Goal: Information Seeking & Learning: Compare options

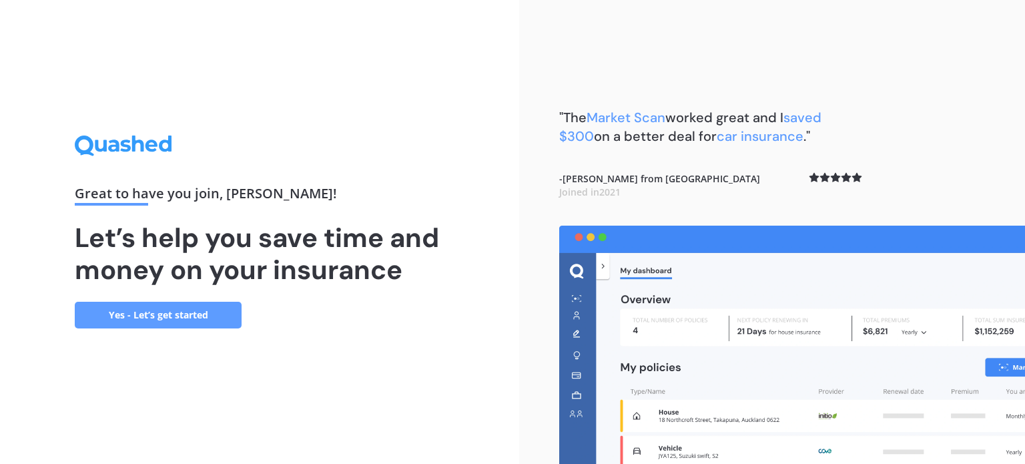
click at [177, 314] on link "Yes - Let’s get started" at bounding box center [158, 315] width 167 height 27
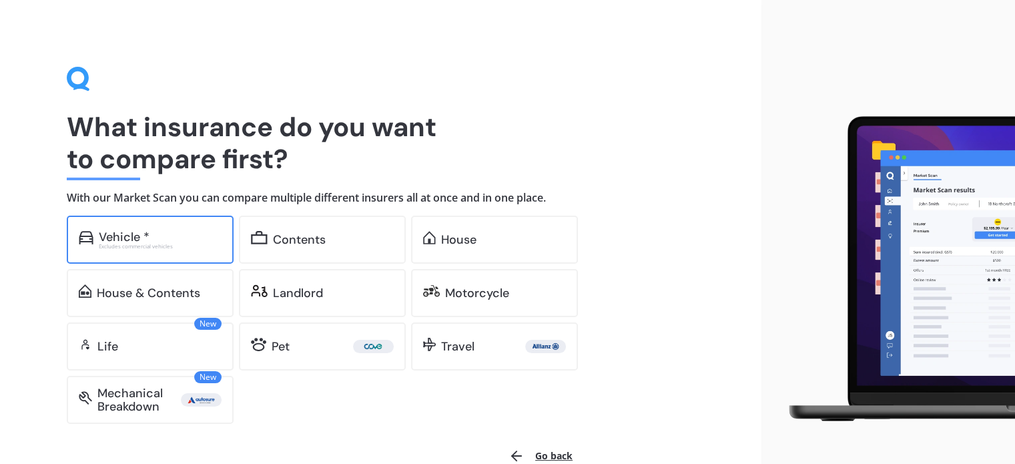
click at [171, 233] on div "Vehicle *" at bounding box center [160, 236] width 123 height 13
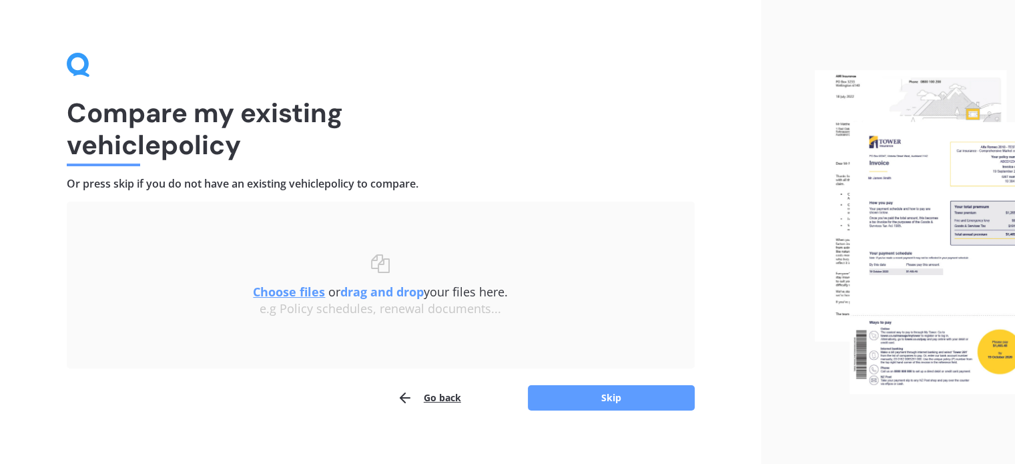
scroll to position [27, 0]
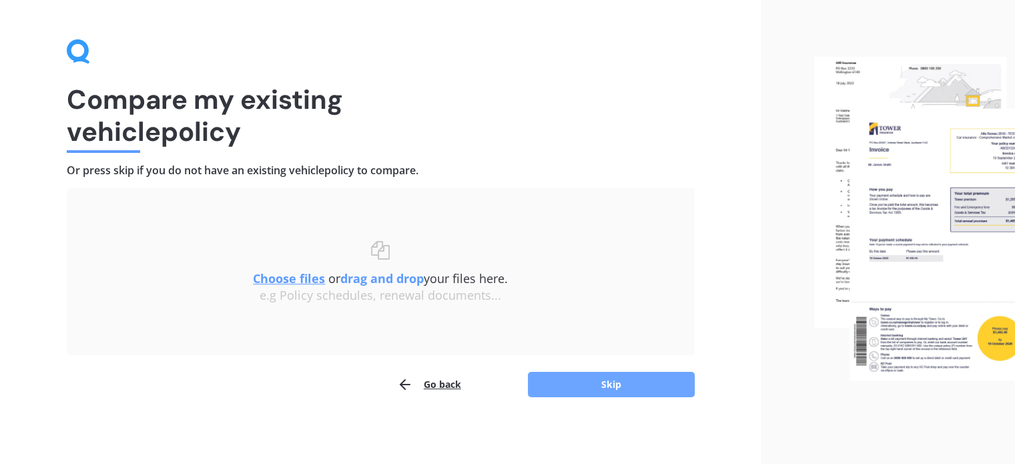
click at [621, 381] on button "Skip" at bounding box center [611, 384] width 167 height 25
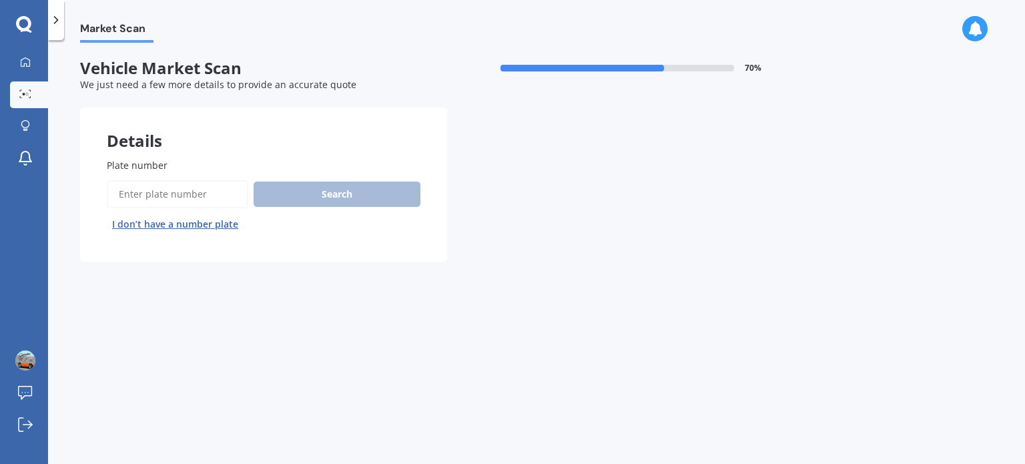
click at [147, 193] on input "Plate number" at bounding box center [177, 194] width 141 height 28
click at [136, 194] on input "Plate number" at bounding box center [177, 194] width 141 height 28
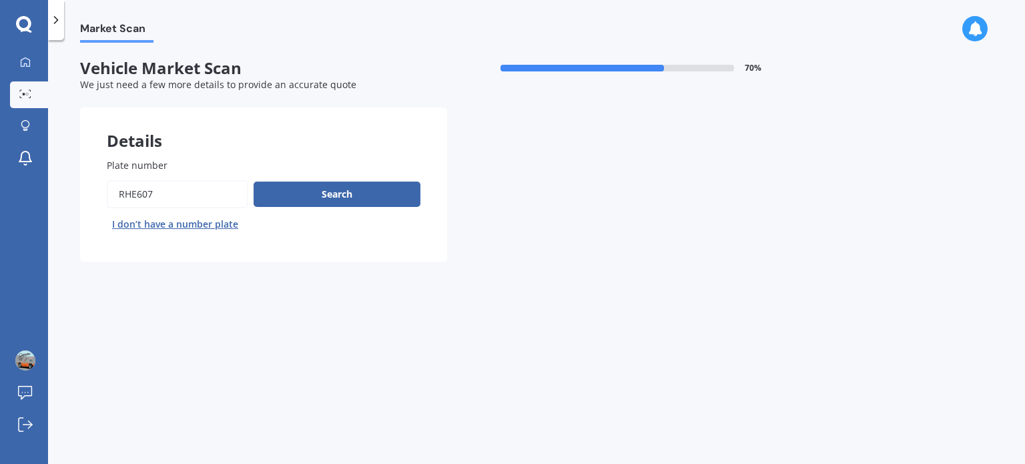
type input "rhe607"
click at [0, 0] on button "Next" at bounding box center [0, 0] width 0 height 0
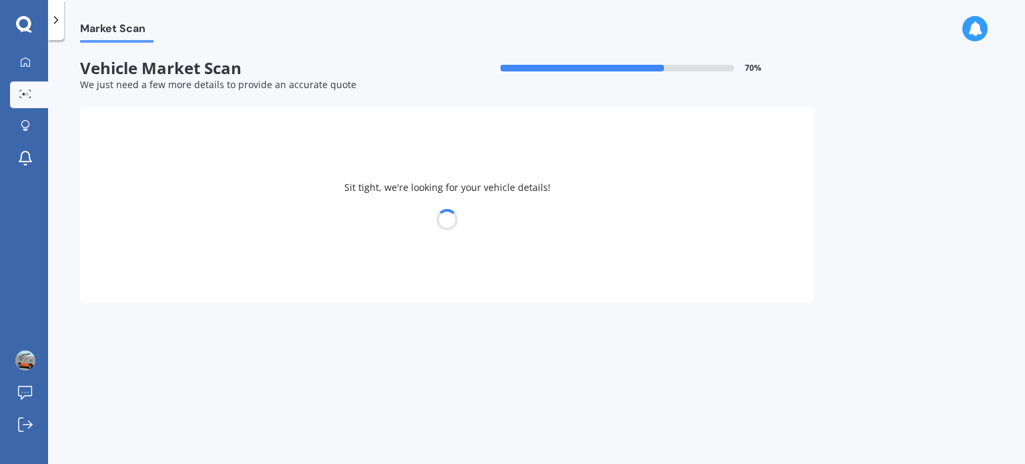
select select "TOYOTA"
select select "AQUA"
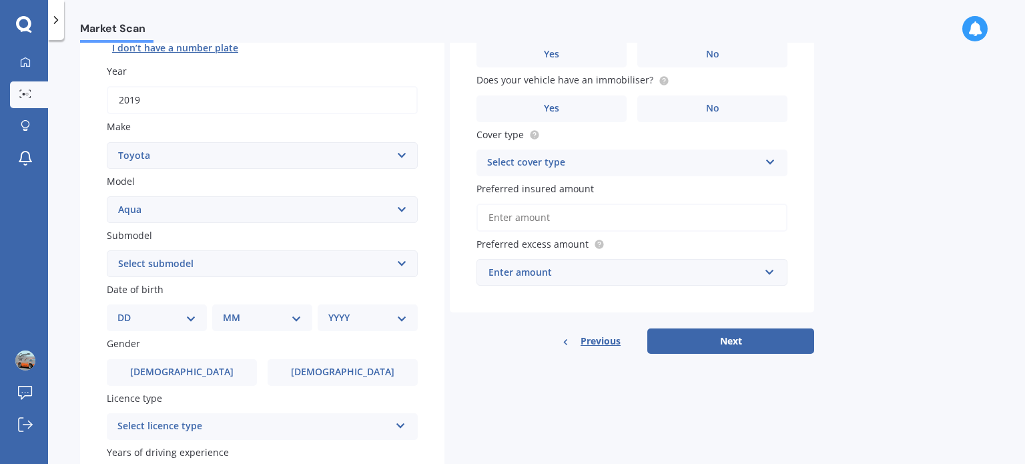
scroll to position [200, 0]
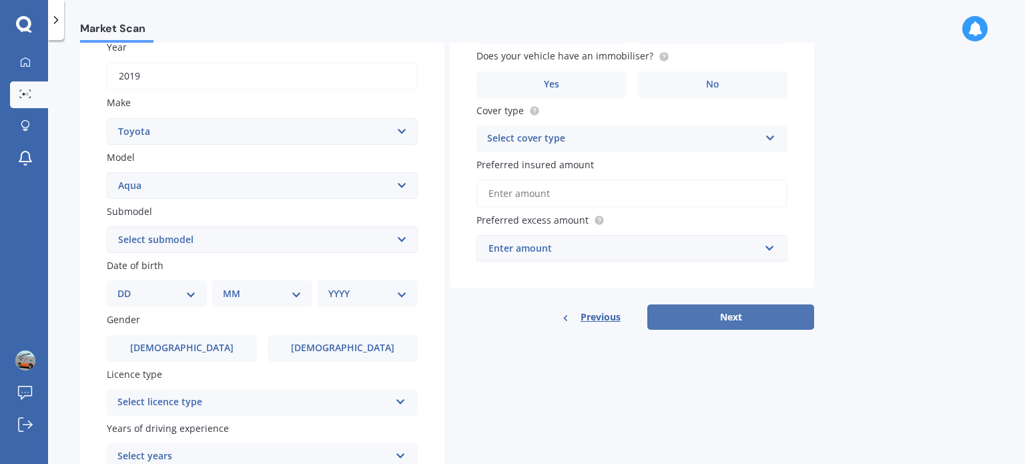
click at [732, 320] on button "Next" at bounding box center [730, 316] width 167 height 25
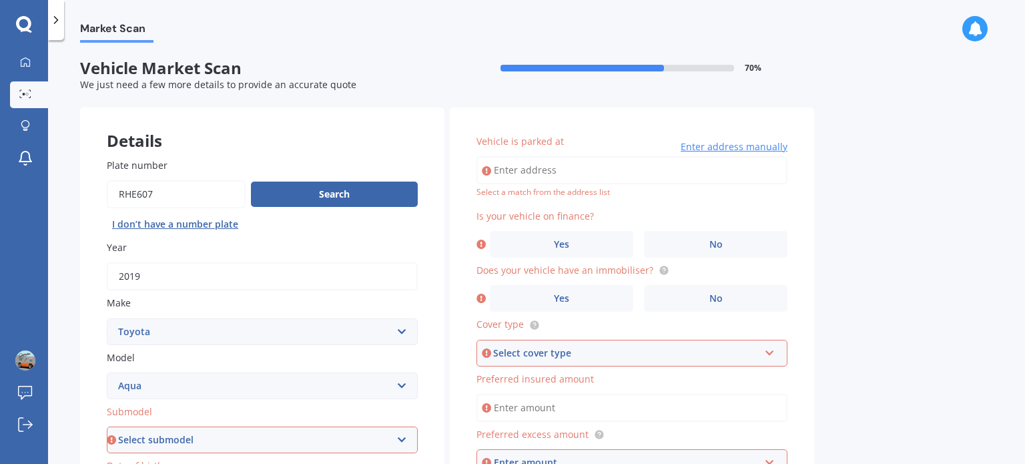
scroll to position [267, 0]
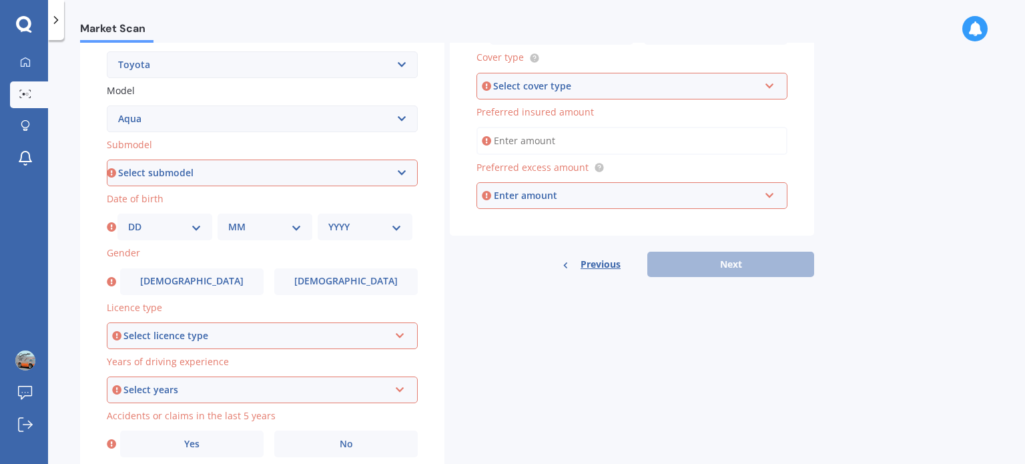
click at [411, 169] on select "Select submodel Hatchback Hybrid" at bounding box center [262, 172] width 311 height 27
select select "HYBRID"
click at [107, 159] on select "Select submodel Hatchback Hybrid" at bounding box center [262, 172] width 311 height 27
click at [185, 224] on select "DD 01 02 03 04 05 06 07 08 09 10 11 12 13 14 15 16 17 18 19 20 21 22 23 24 25 2…" at bounding box center [164, 227] width 73 height 15
select select "29"
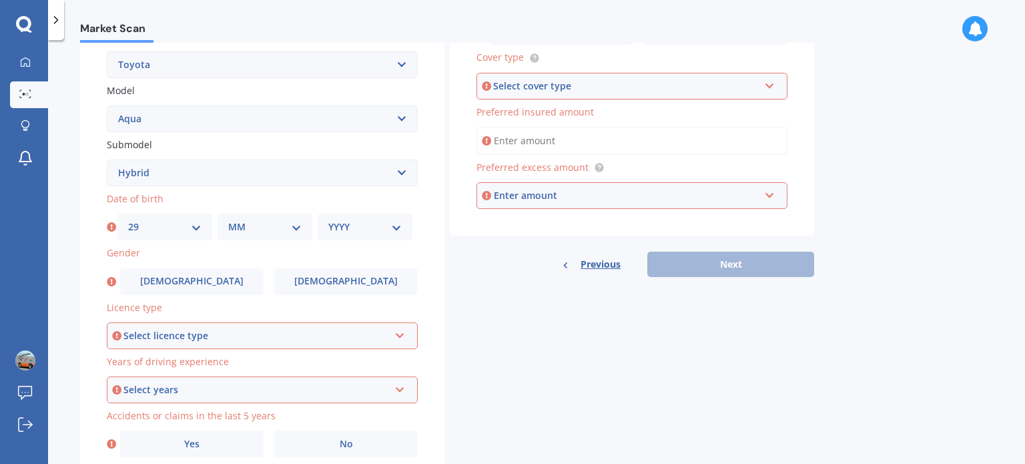
click at [128, 220] on select "DD 01 02 03 04 05 06 07 08 09 10 11 12 13 14 15 16 17 18 19 20 21 22 23 24 25 2…" at bounding box center [164, 227] width 73 height 15
click at [246, 224] on select "MM 01 02 03 04 05 06 07 08 09 10 11 12" at bounding box center [264, 227] width 73 height 15
select select "07"
click at [228, 220] on select "MM 01 02 03 04 05 06 07 08 09 10 11 12" at bounding box center [264, 227] width 73 height 15
click at [335, 217] on div "YYYY 2025 2024 2023 2022 2021 2020 2019 2018 2017 2016 2015 2014 2013 2012 2011…" at bounding box center [365, 227] width 95 height 27
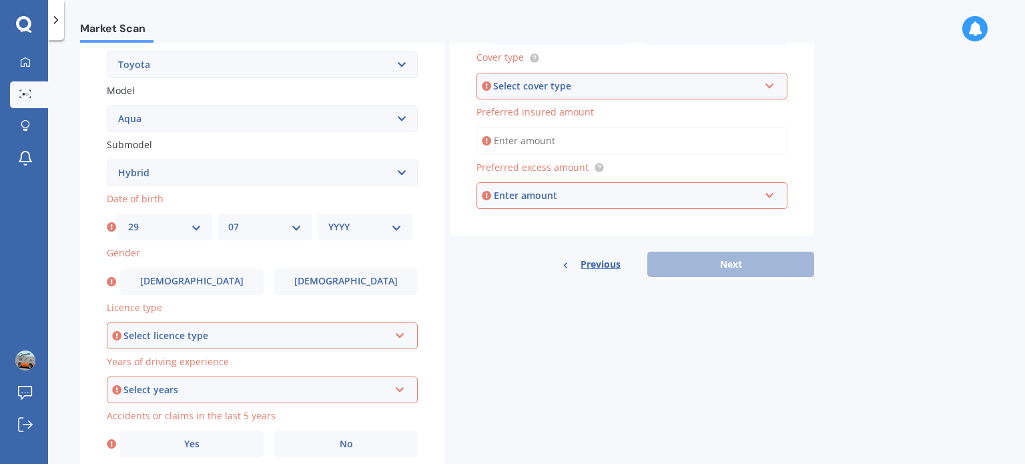
click at [352, 224] on select "YYYY 2025 2024 2023 2022 2021 2020 2019 2018 2017 2016 2015 2014 2013 2012 2011…" at bounding box center [364, 227] width 73 height 15
select select "1969"
click at [328, 220] on select "YYYY 2025 2024 2023 2022 2021 2020 2019 2018 2017 2016 2015 2014 2013 2012 2011…" at bounding box center [364, 227] width 73 height 15
click at [198, 278] on span "Male" at bounding box center [192, 281] width 106 height 11
click at [0, 0] on input "Male" at bounding box center [0, 0] width 0 height 0
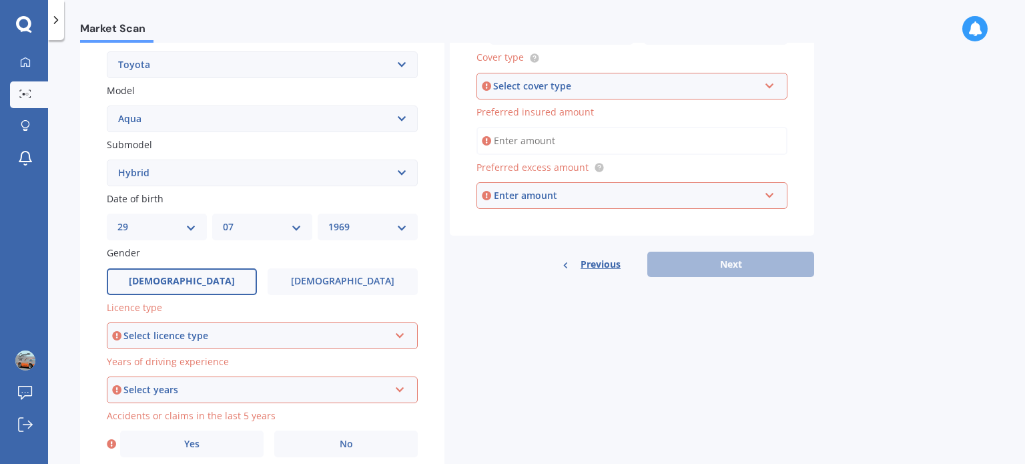
click at [221, 335] on div "Select licence type" at bounding box center [256, 335] width 266 height 15
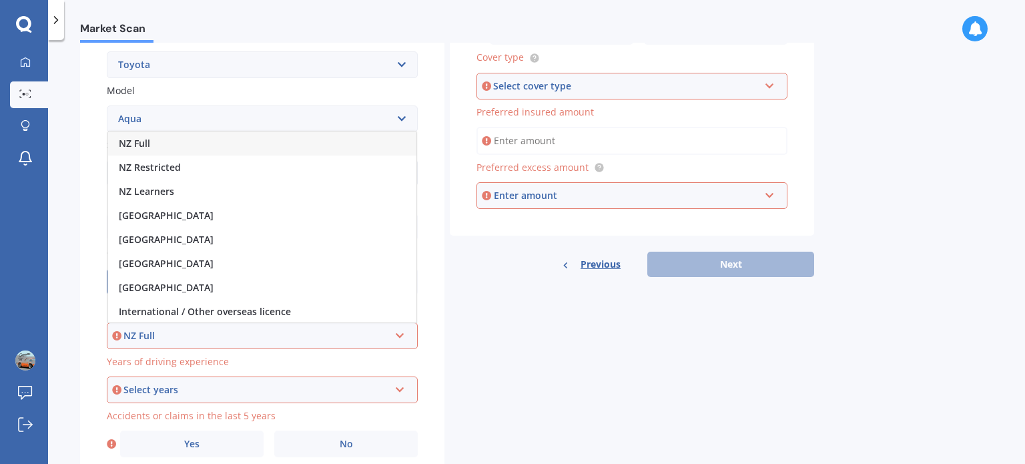
click at [160, 140] on div "NZ Full" at bounding box center [262, 143] width 308 height 24
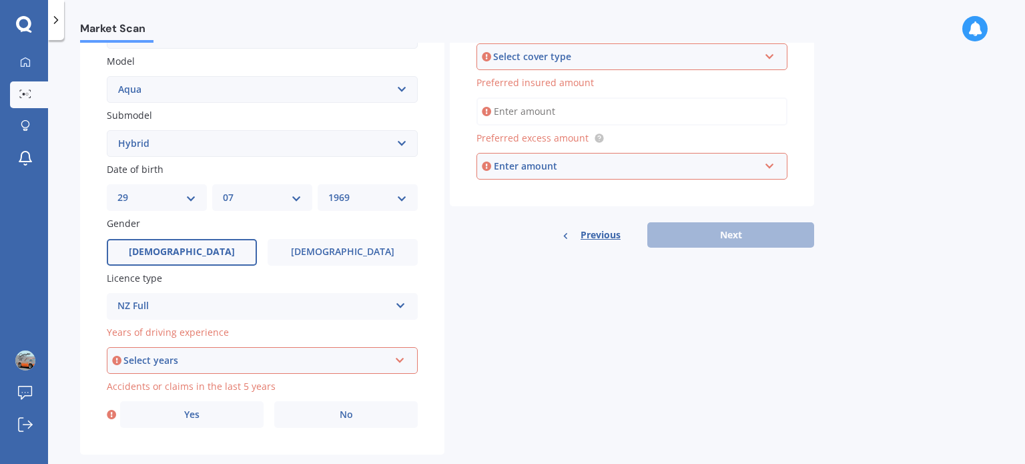
scroll to position [322, 0]
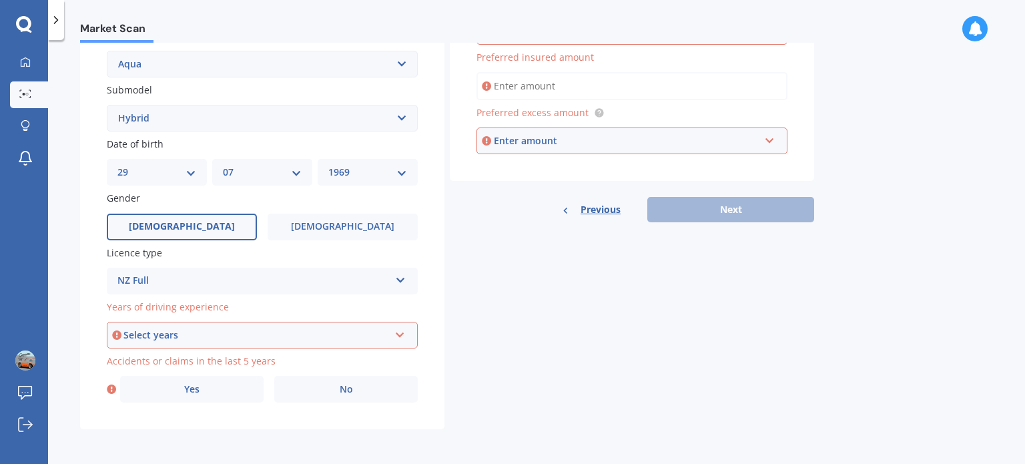
click at [190, 334] on div "Select years" at bounding box center [256, 335] width 266 height 15
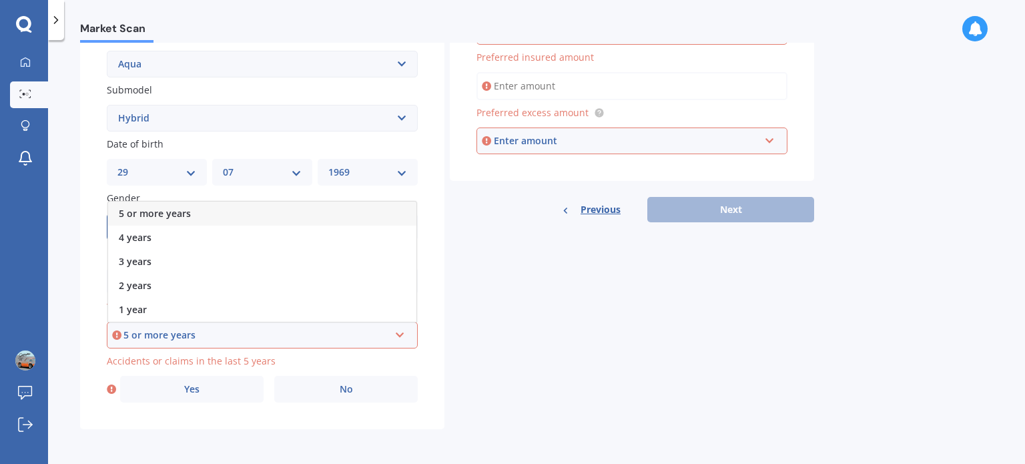
click at [171, 212] on span "5 or more years" at bounding box center [155, 213] width 72 height 13
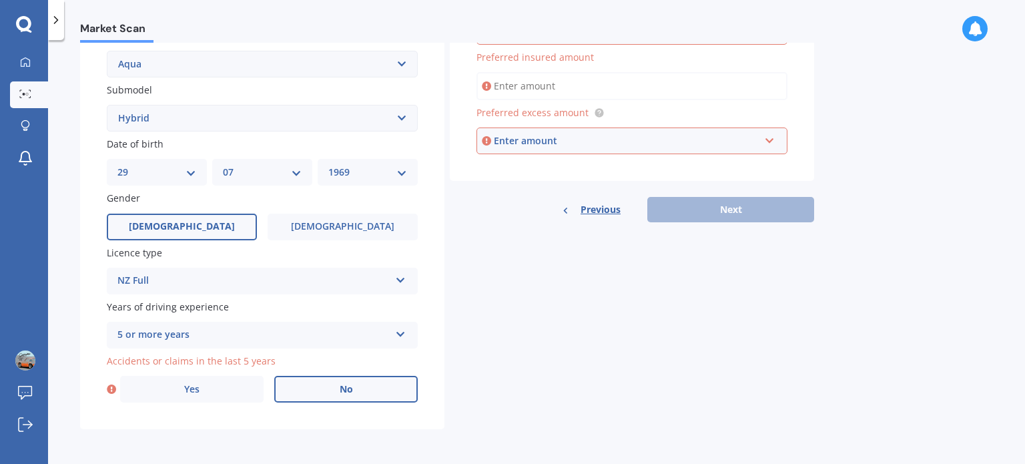
click at [328, 389] on label "No" at bounding box center [345, 389] width 143 height 27
click at [0, 0] on input "No" at bounding box center [0, 0] width 0 height 0
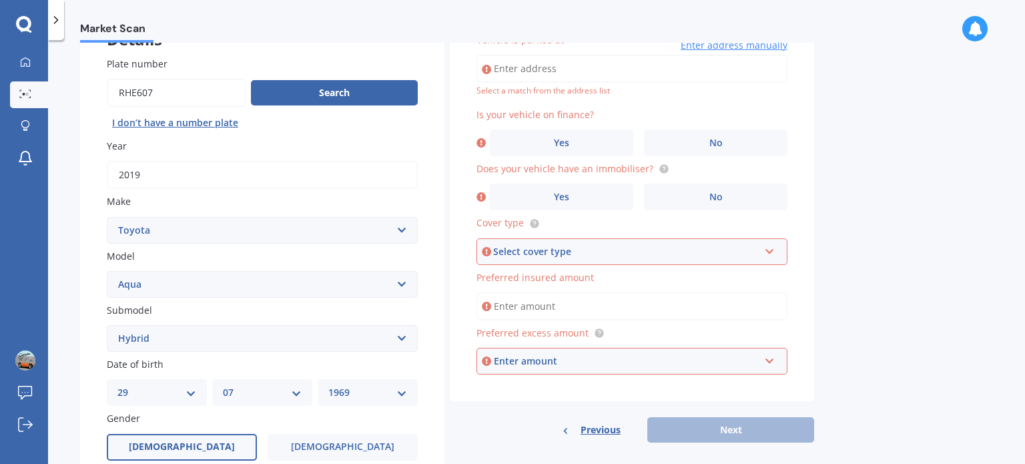
scroll to position [91, 0]
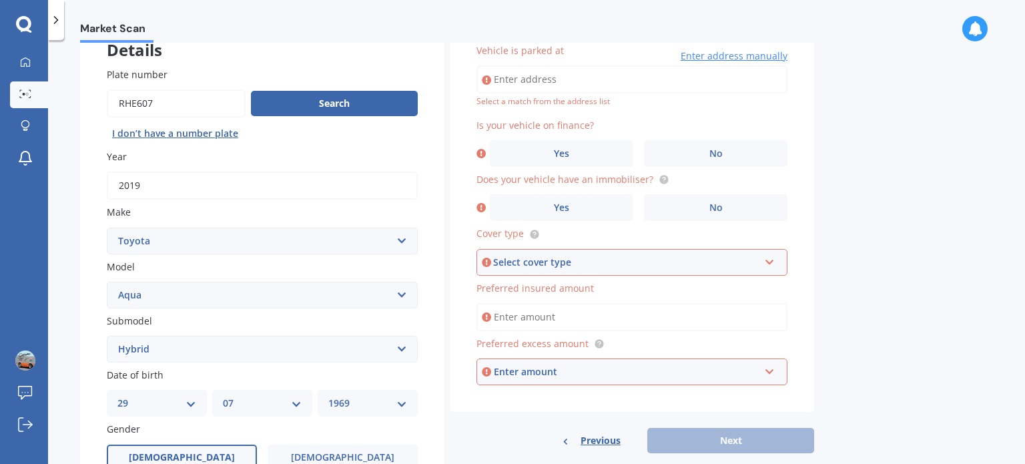
click at [523, 79] on input "Vehicle is parked at" at bounding box center [631, 79] width 311 height 28
type input "41A Tombleson Road, Lake Rotomā 3074"
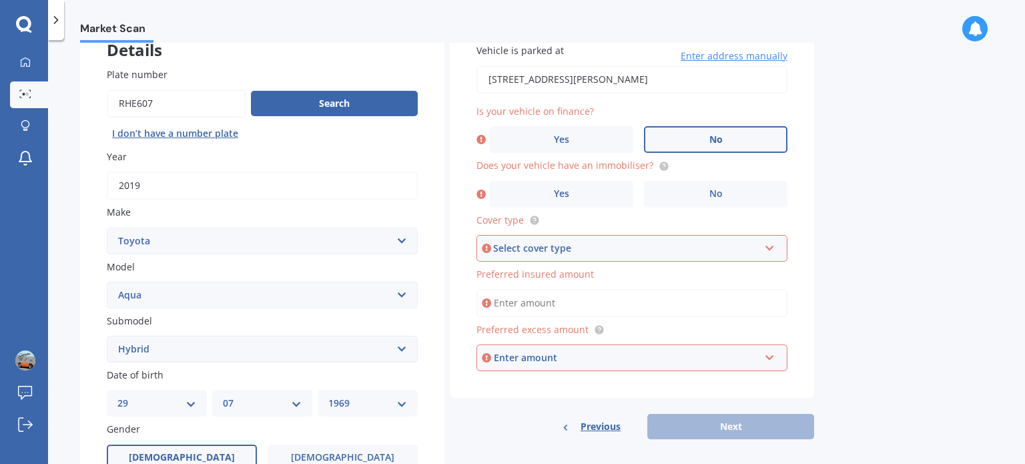
click at [707, 138] on label "No" at bounding box center [715, 139] width 143 height 27
click at [0, 0] on input "No" at bounding box center [0, 0] width 0 height 0
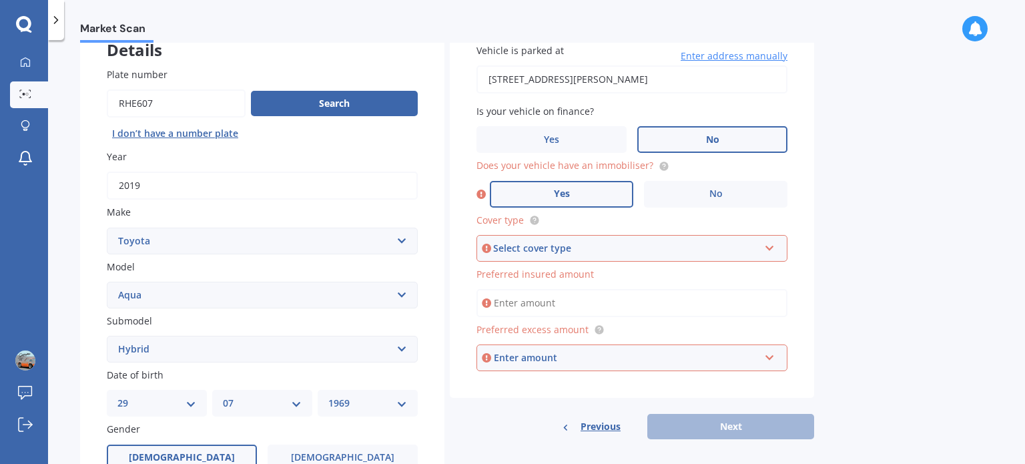
click at [560, 190] on span "Yes" at bounding box center [562, 193] width 16 height 11
click at [0, 0] on input "Yes" at bounding box center [0, 0] width 0 height 0
click at [545, 240] on div "Select cover type Comprehensive Third Party, Fire & Theft Third Party" at bounding box center [631, 248] width 311 height 27
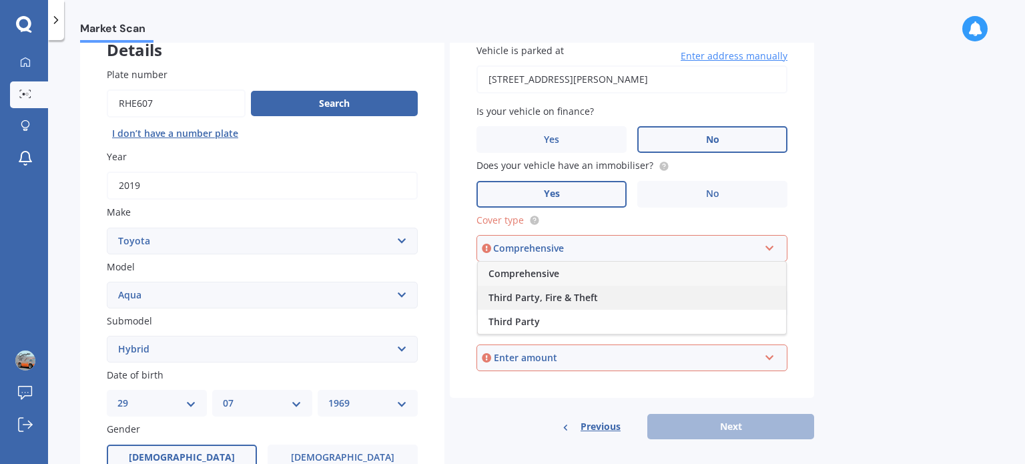
click at [532, 294] on span "Third Party, Fire & Theft" at bounding box center [542, 297] width 109 height 13
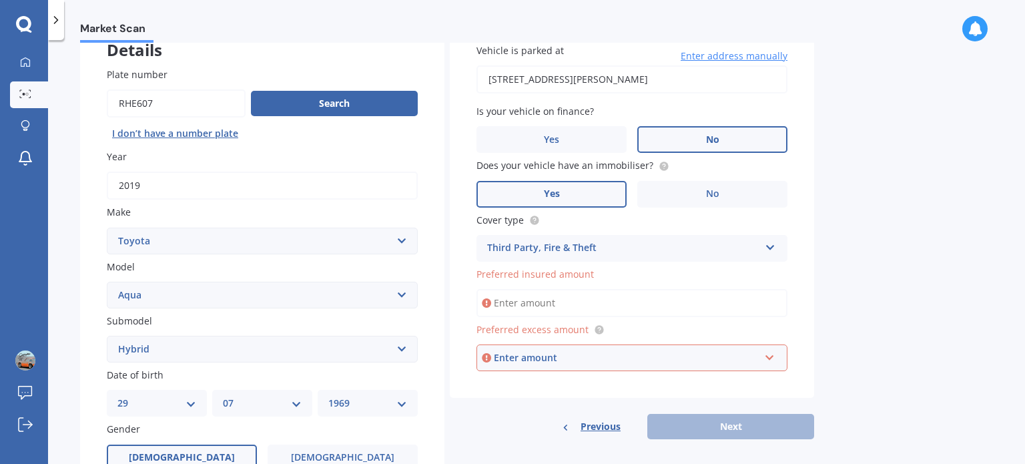
click at [548, 304] on input "Preferred insured amount" at bounding box center [631, 303] width 311 height 28
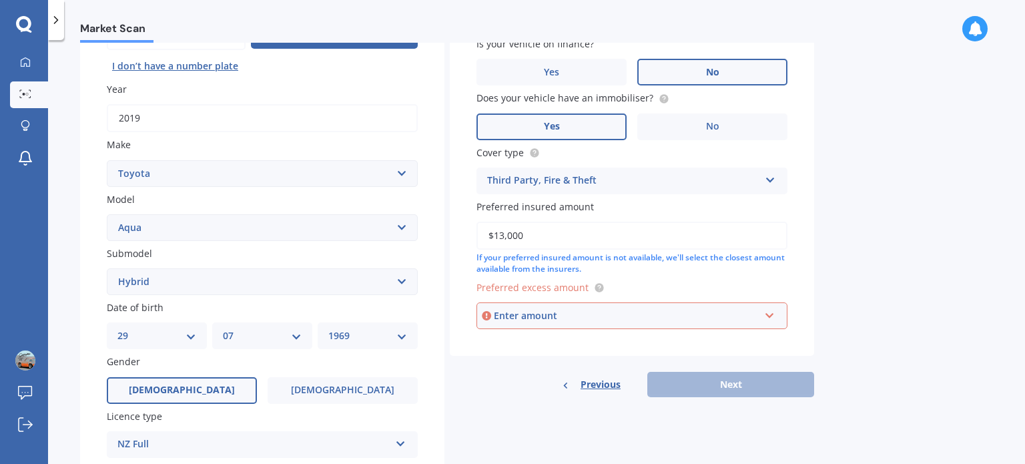
scroll to position [224, 0]
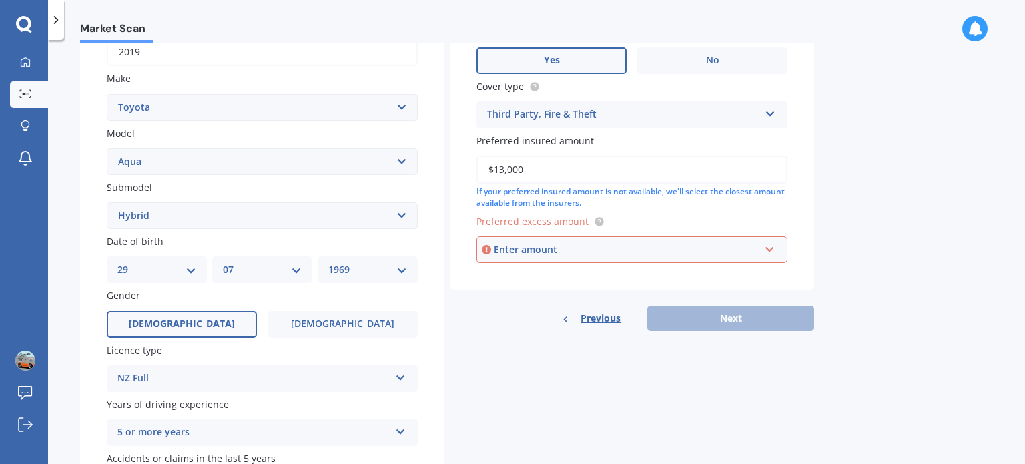
type input "$13,000"
click at [570, 250] on div "Enter amount" at bounding box center [627, 249] width 266 height 15
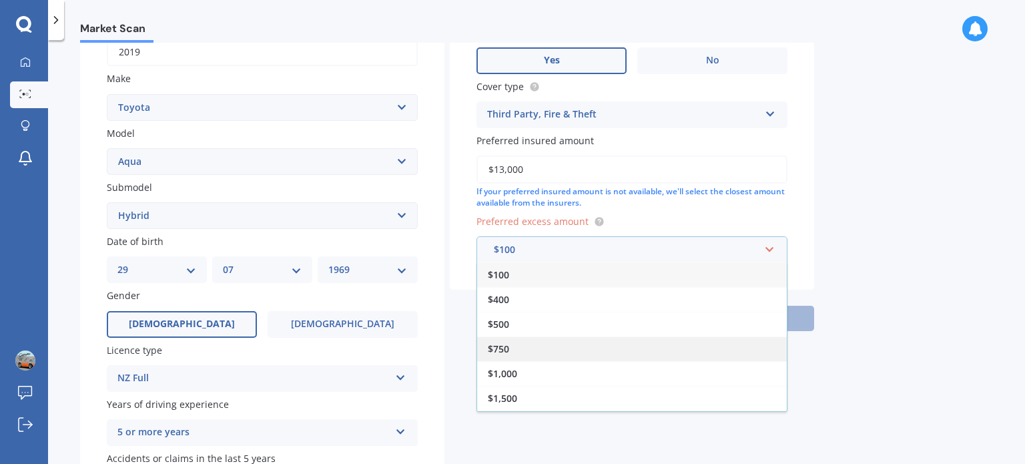
click at [499, 345] on span "$750" at bounding box center [498, 348] width 21 height 13
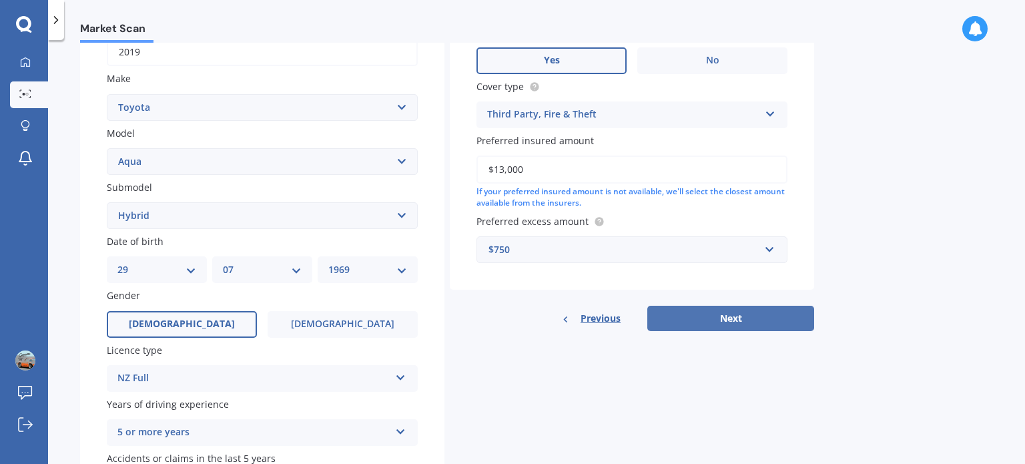
click at [721, 318] on button "Next" at bounding box center [730, 318] width 167 height 25
select select "29"
select select "07"
select select "1969"
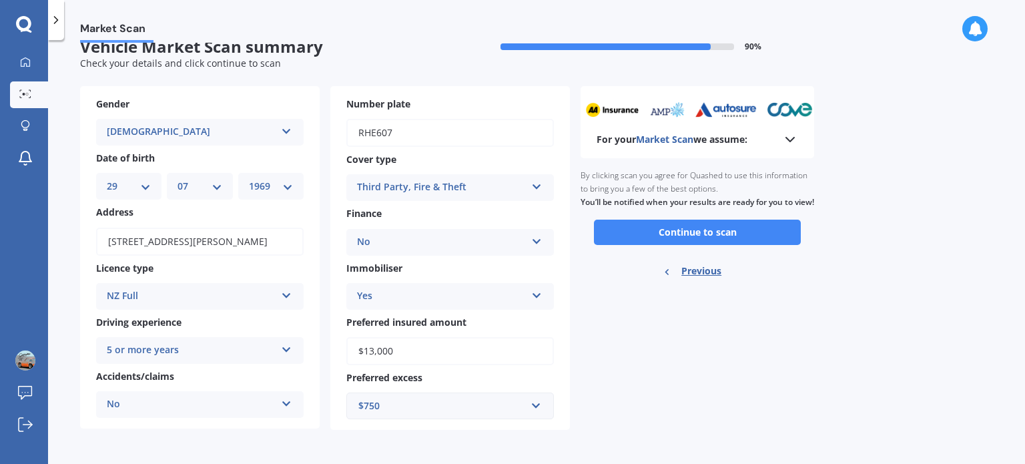
scroll to position [0, 0]
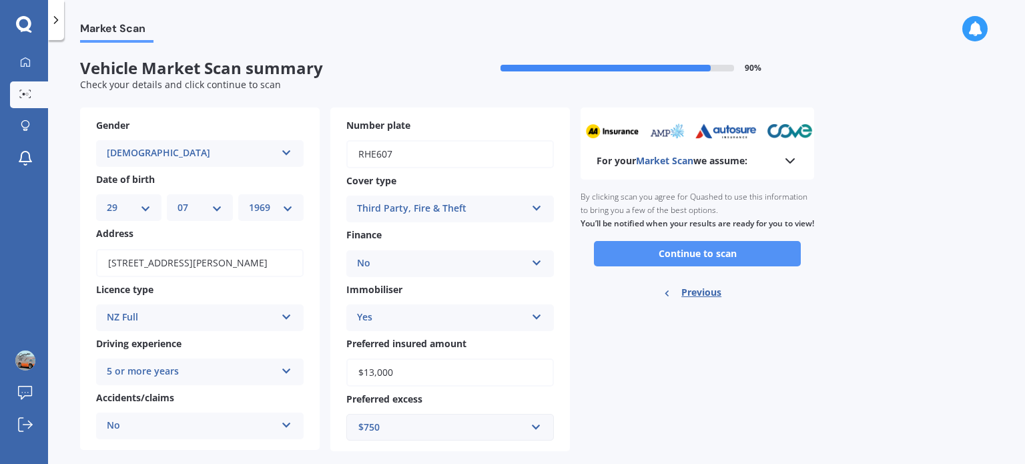
click at [665, 262] on button "Continue to scan" at bounding box center [697, 253] width 207 height 25
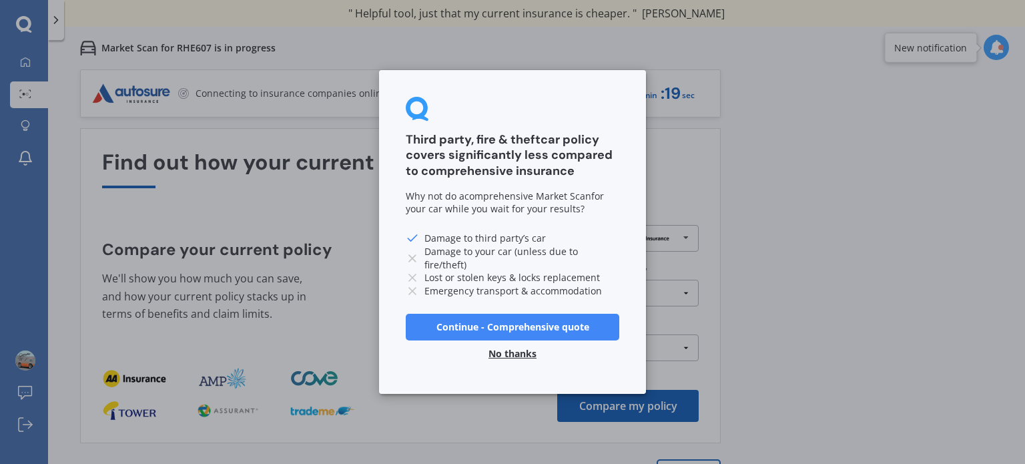
click at [510, 348] on button "No thanks" at bounding box center [512, 353] width 64 height 27
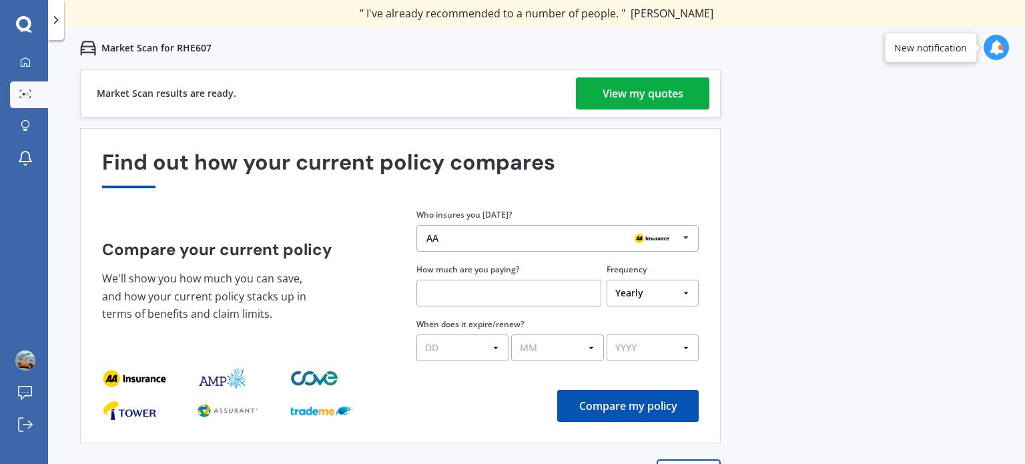
click at [571, 171] on div "Find out how your current policy compares" at bounding box center [400, 169] width 597 height 38
click at [617, 87] on div "View my quotes" at bounding box center [643, 93] width 81 height 32
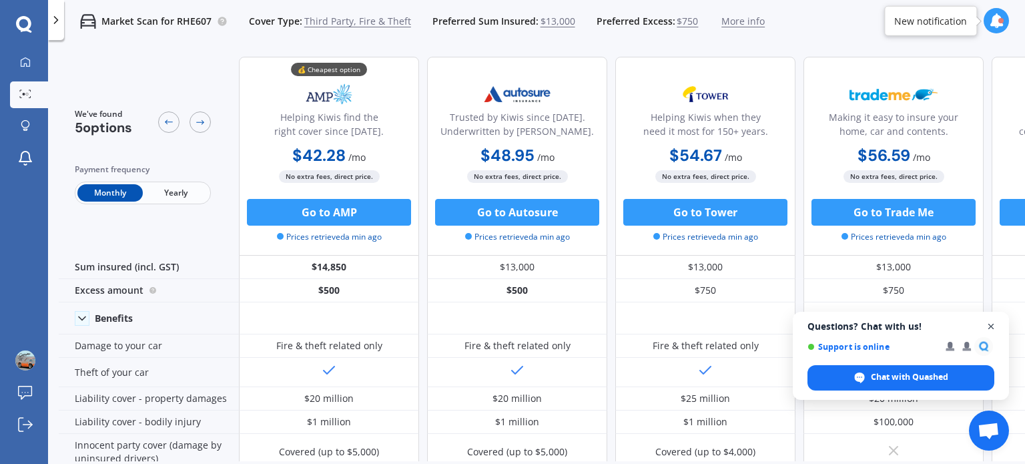
click at [992, 325] on span "Open chat" at bounding box center [991, 326] width 17 height 17
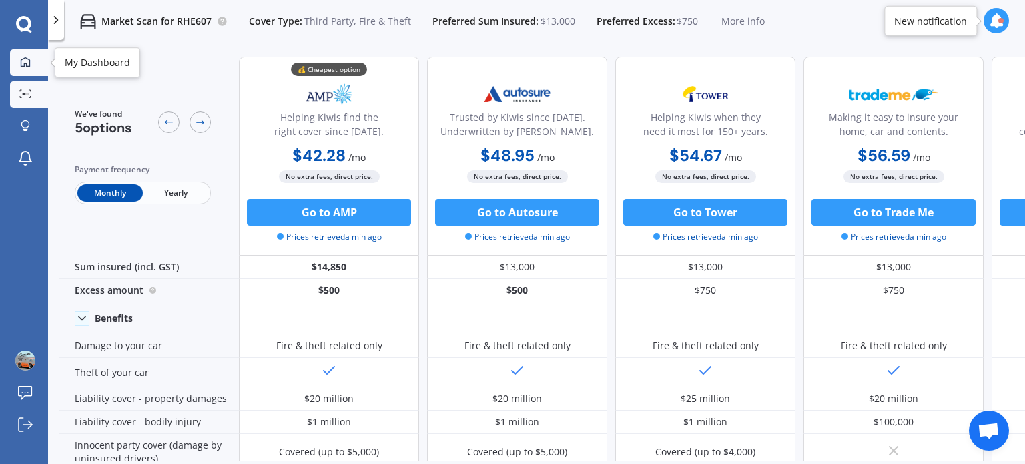
click at [24, 60] on icon at bounding box center [25, 62] width 11 height 11
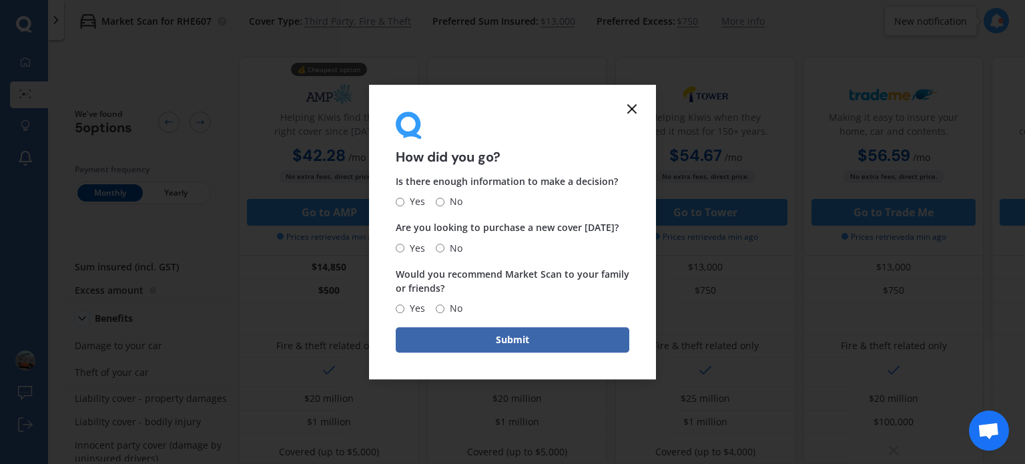
click at [399, 200] on input "Yes" at bounding box center [400, 202] width 9 height 9
radio input "true"
click at [438, 252] on input "No" at bounding box center [440, 248] width 9 height 9
radio input "true"
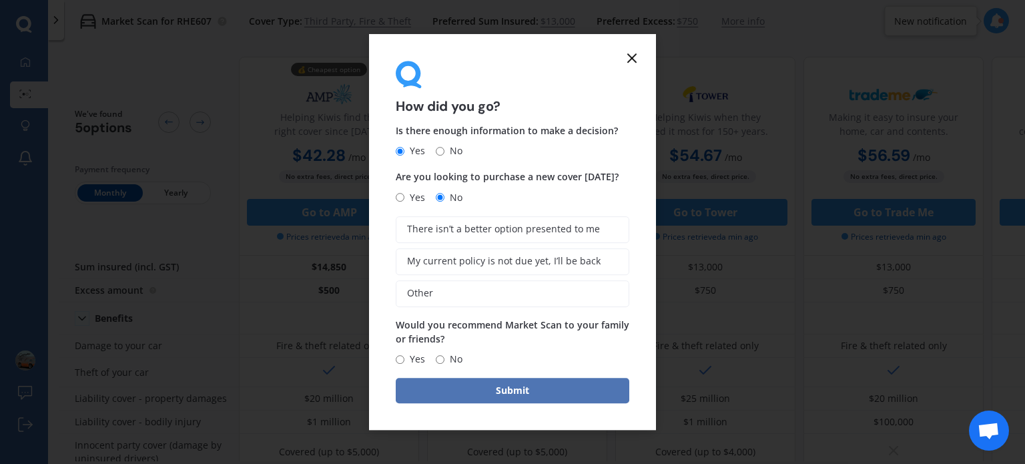
click at [499, 388] on button "Submit" at bounding box center [513, 390] width 234 height 25
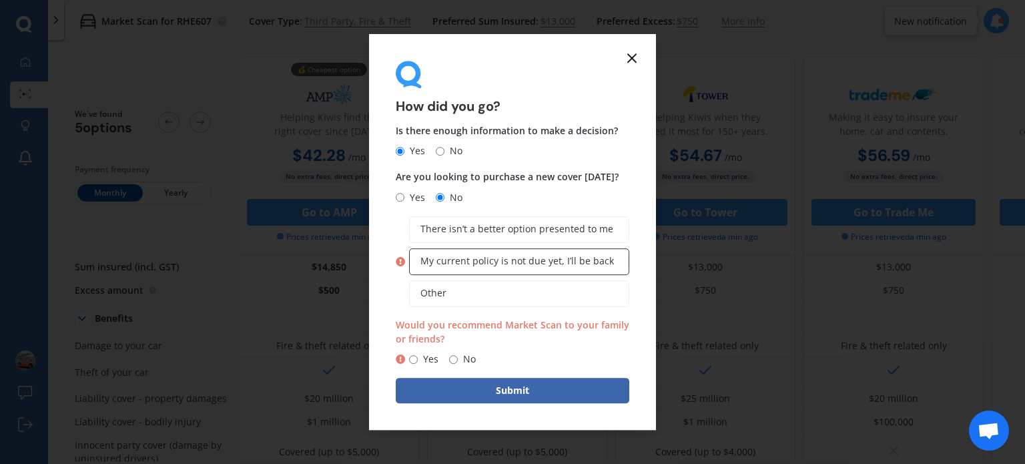
click at [456, 260] on span "My current policy is not due yet, I’ll be back" at bounding box center [517, 261] width 194 height 11
click at [0, 0] on input "My current policy is not due yet, I’ll be back" at bounding box center [0, 0] width 0 height 0
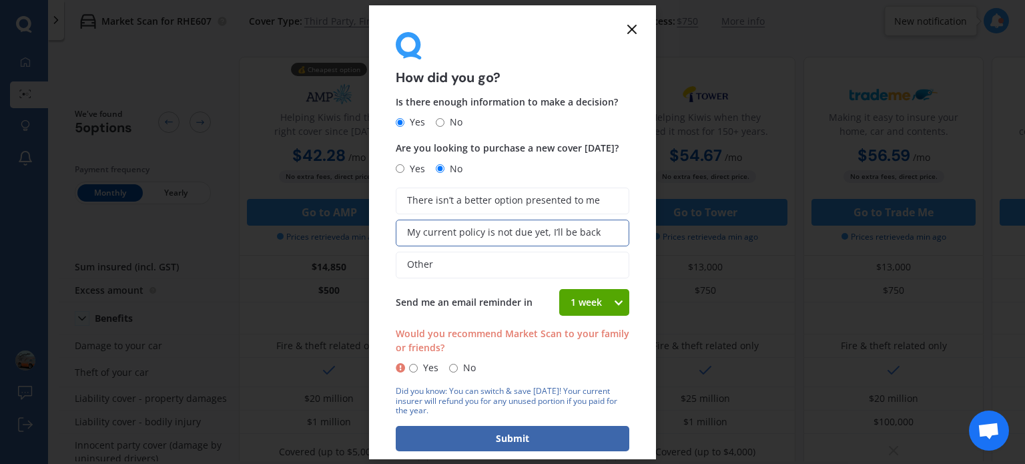
click at [410, 368] on input "Yes" at bounding box center [413, 368] width 9 height 9
radio input "true"
click at [438, 431] on button "Submit" at bounding box center [513, 438] width 234 height 25
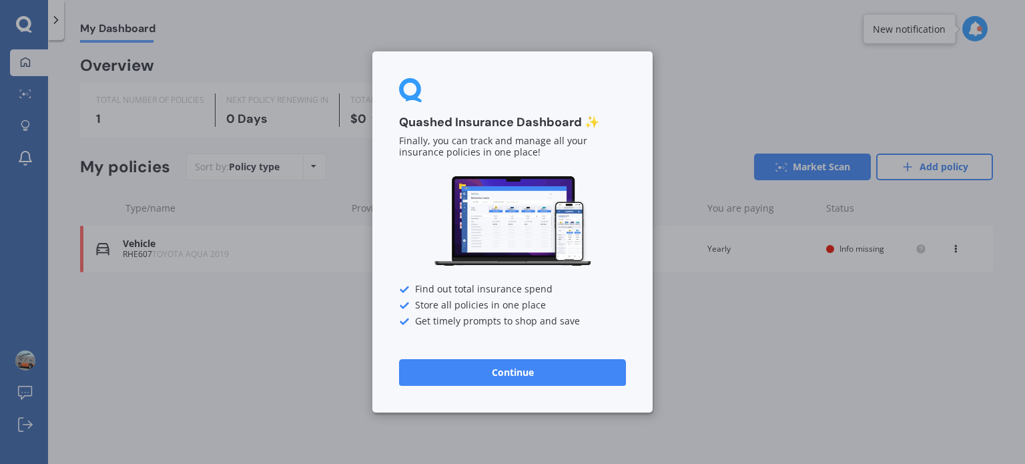
click at [515, 374] on button "Continue" at bounding box center [512, 372] width 227 height 27
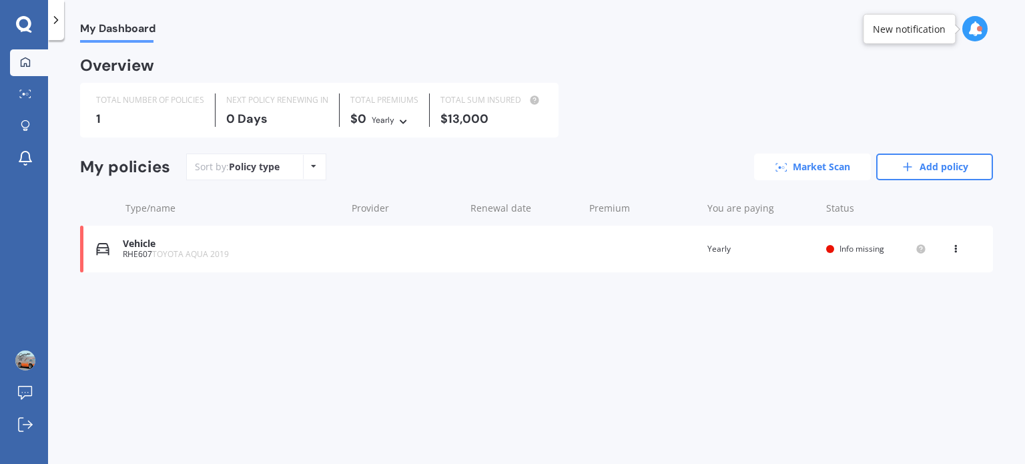
click at [806, 157] on link "Market Scan" at bounding box center [812, 166] width 117 height 27
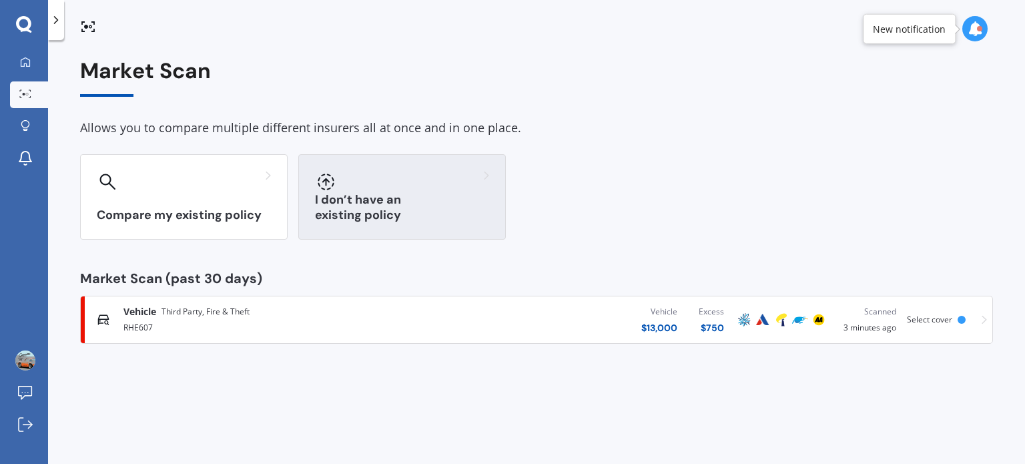
click at [432, 213] on h3 "I don’t have an existing policy" at bounding box center [402, 207] width 174 height 31
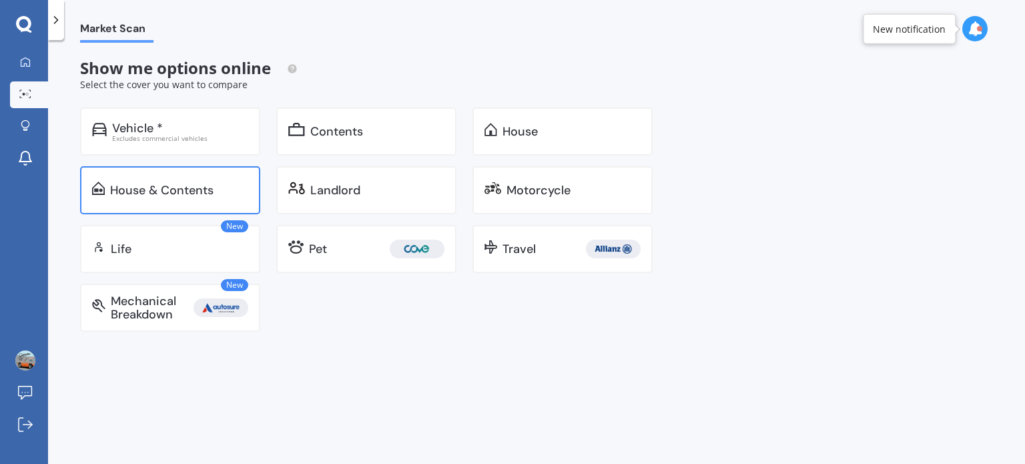
click at [145, 183] on div "House & Contents" at bounding box center [161, 189] width 103 height 13
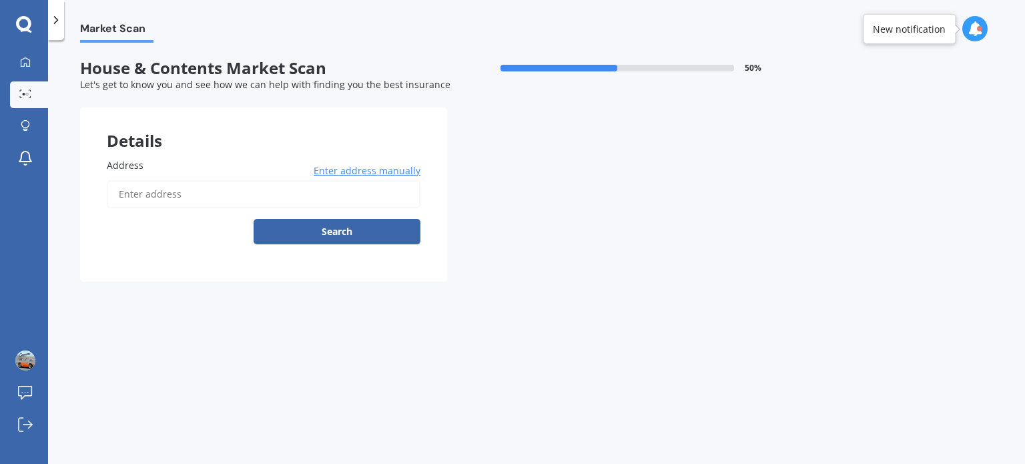
click at [133, 169] on span "Address" at bounding box center [125, 165] width 37 height 13
click at [133, 180] on input "Address" at bounding box center [264, 194] width 314 height 28
type input "41A Tombleson Road, Lake Rotomā 3074"
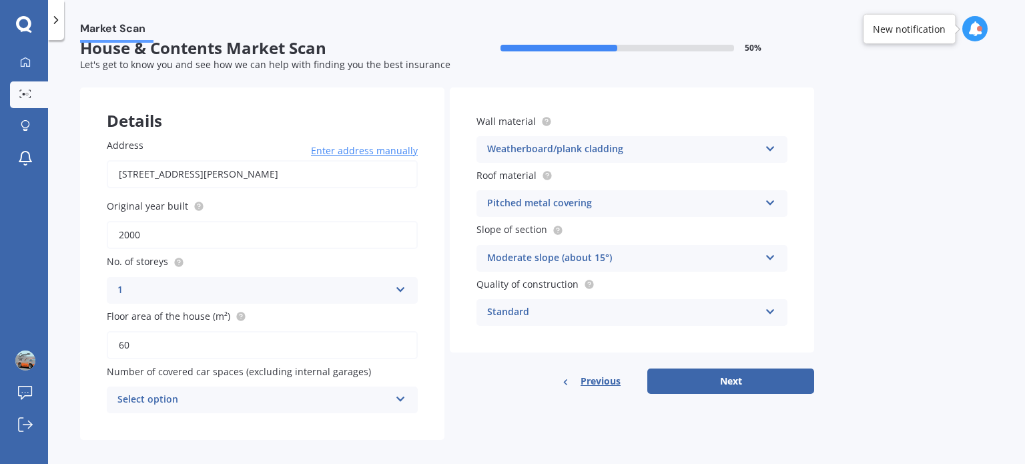
scroll to position [29, 0]
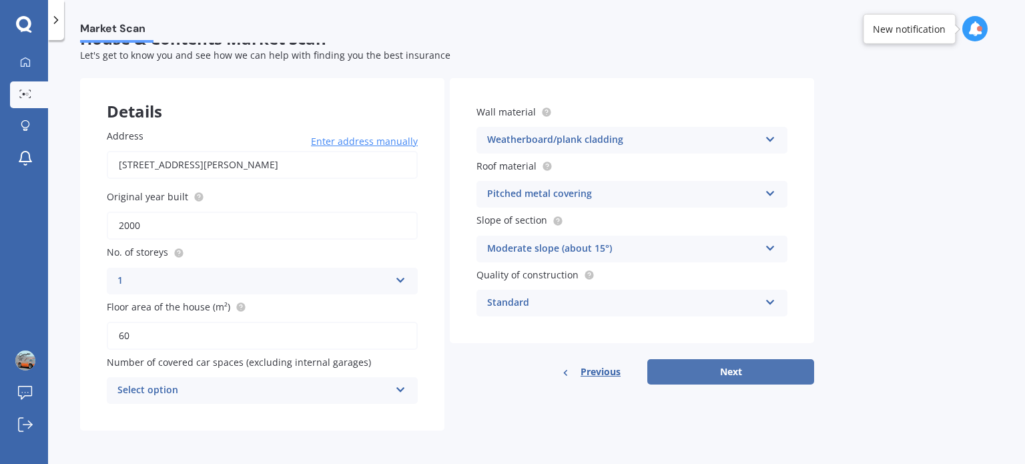
click at [717, 369] on button "Next" at bounding box center [730, 371] width 167 height 25
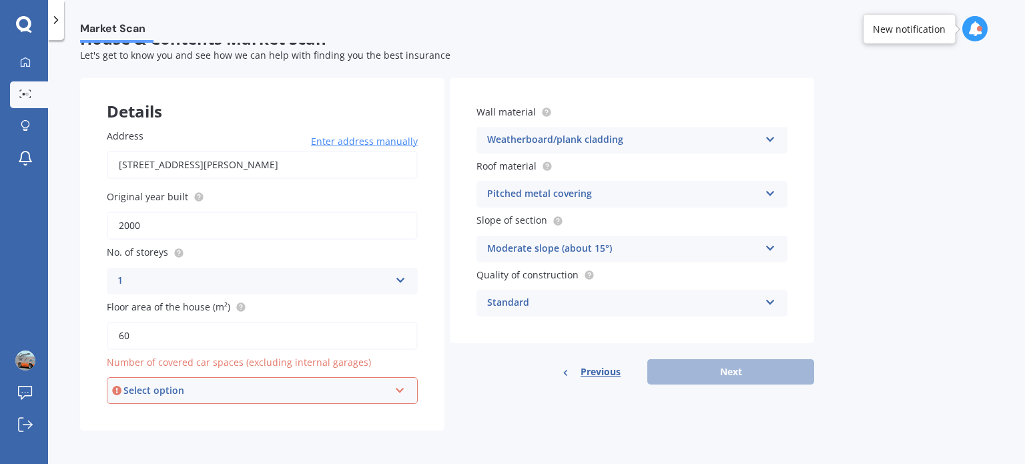
click at [195, 386] on div "Select option" at bounding box center [256, 390] width 266 height 15
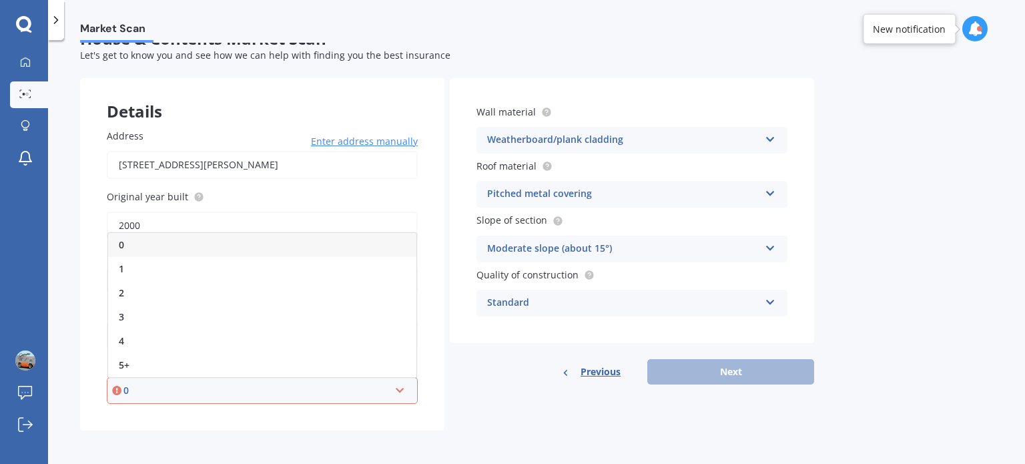
click at [80, 292] on div "Address 41A Tombleson Road, Lake Rotomā 3074 Enter address manually Search Orig…" at bounding box center [262, 266] width 364 height 328
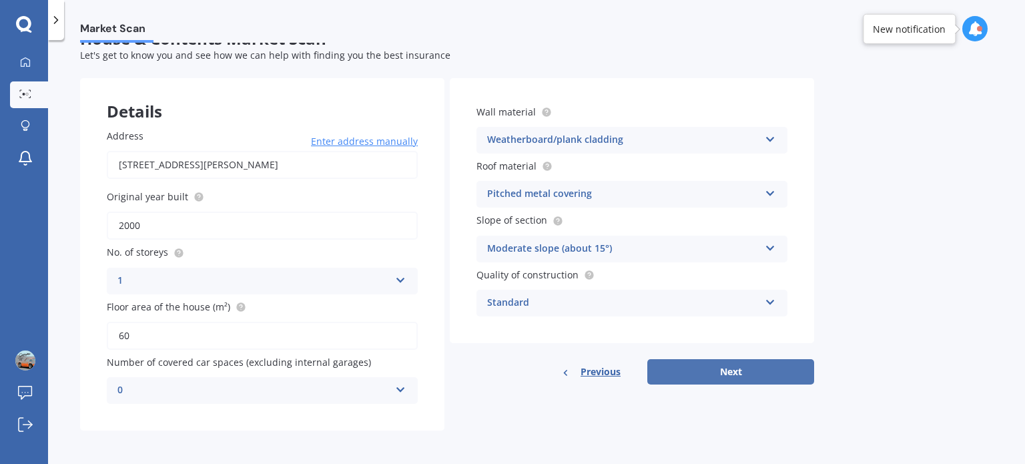
click at [702, 365] on button "Next" at bounding box center [730, 371] width 167 height 25
select select "29"
select select "07"
select select "1969"
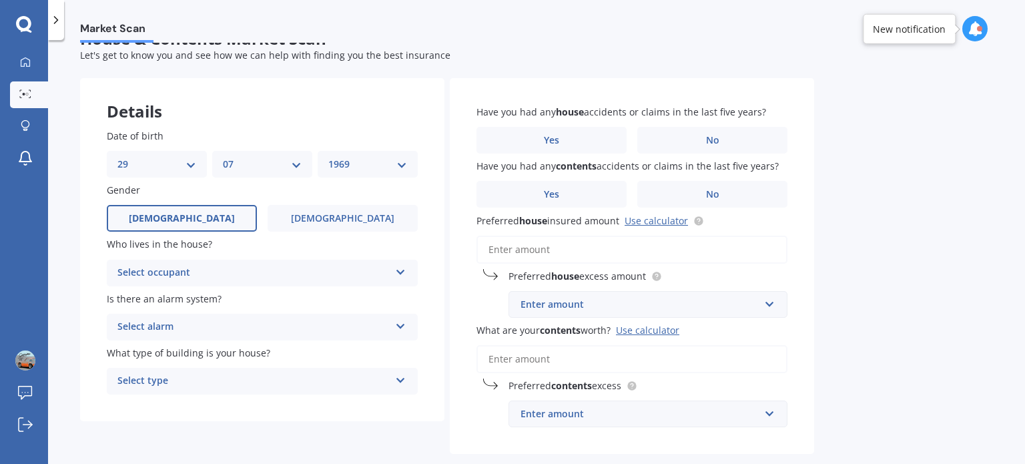
scroll to position [0, 0]
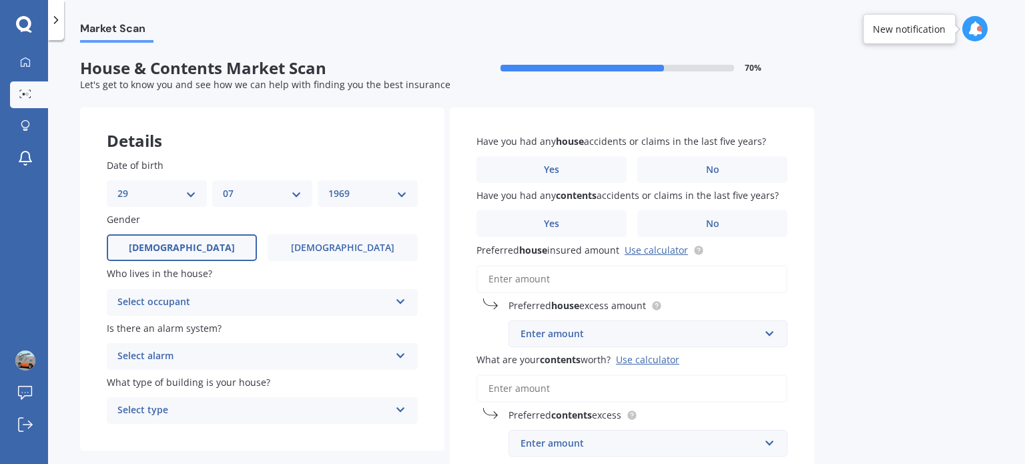
click at [171, 298] on div "Select occupant" at bounding box center [253, 302] width 272 height 16
click at [142, 327] on span "Owner" at bounding box center [133, 328] width 30 height 13
click at [151, 356] on div "Select alarm" at bounding box center [253, 356] width 272 height 16
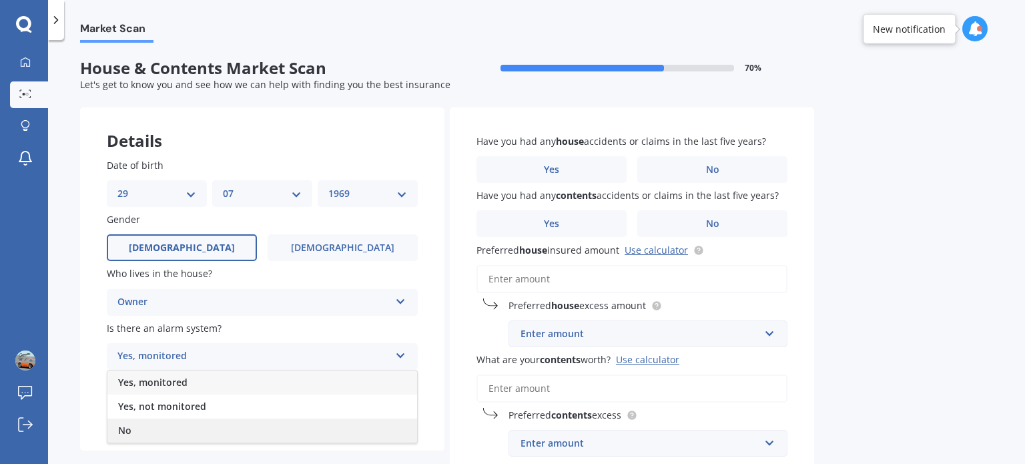
click at [123, 430] on span "No" at bounding box center [124, 430] width 13 height 13
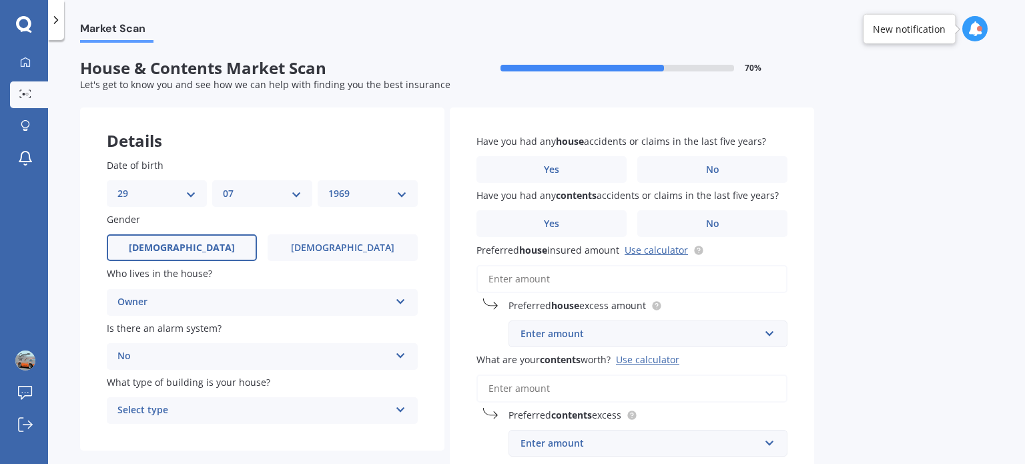
click at [153, 408] on div "Select type" at bounding box center [253, 410] width 272 height 16
click at [157, 336] on span "Freestanding" at bounding box center [147, 336] width 59 height 13
click at [710, 167] on span "No" at bounding box center [712, 169] width 13 height 11
click at [0, 0] on input "No" at bounding box center [0, 0] width 0 height 0
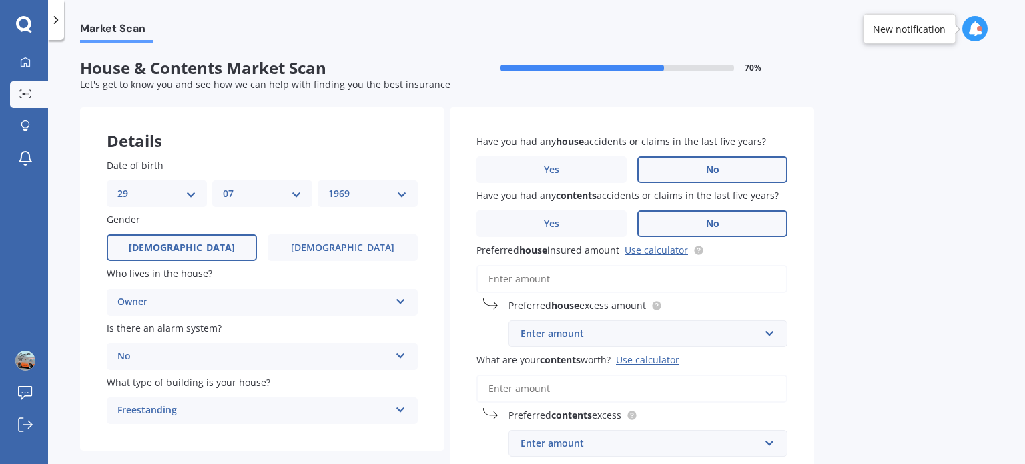
click at [702, 228] on label "No" at bounding box center [712, 223] width 150 height 27
click at [0, 0] on input "No" at bounding box center [0, 0] width 0 height 0
click at [524, 278] on input "Preferred house insured amount Use calculator" at bounding box center [631, 279] width 311 height 28
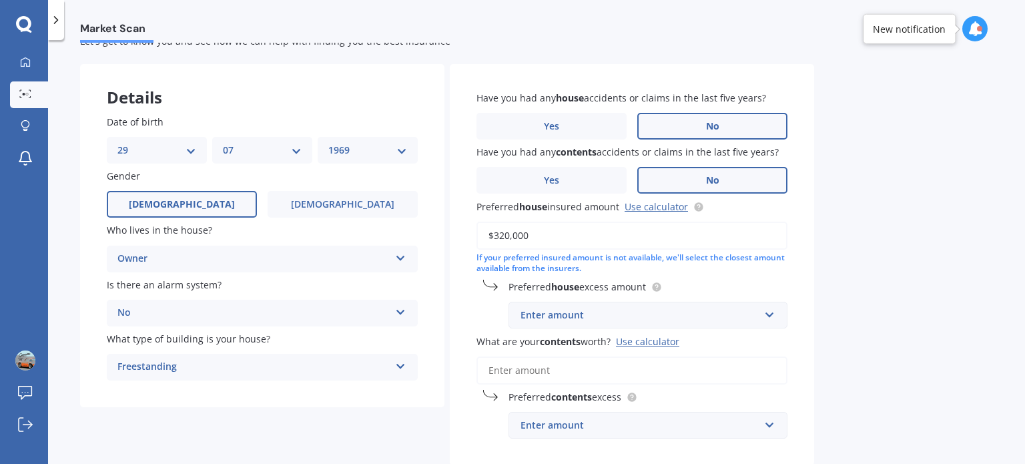
scroll to position [67, 0]
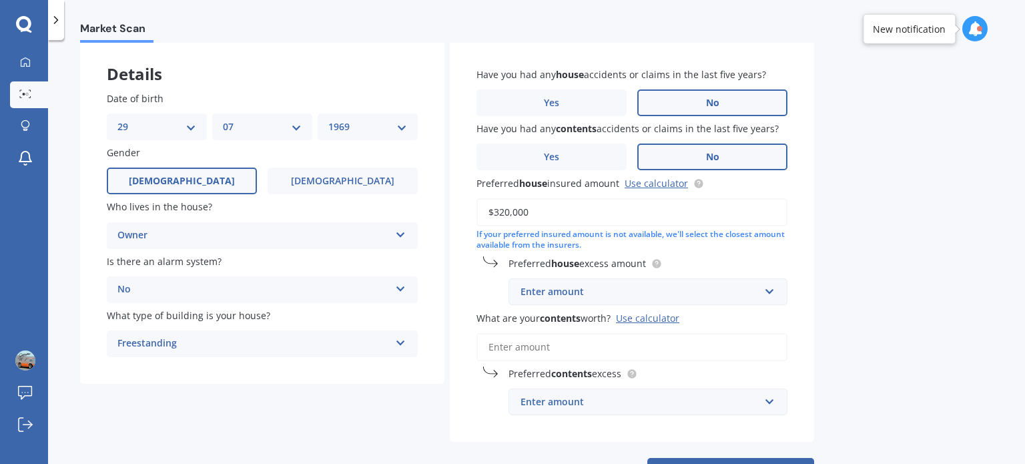
type input "$320,000"
click at [570, 293] on div "Enter amount" at bounding box center [639, 291] width 239 height 15
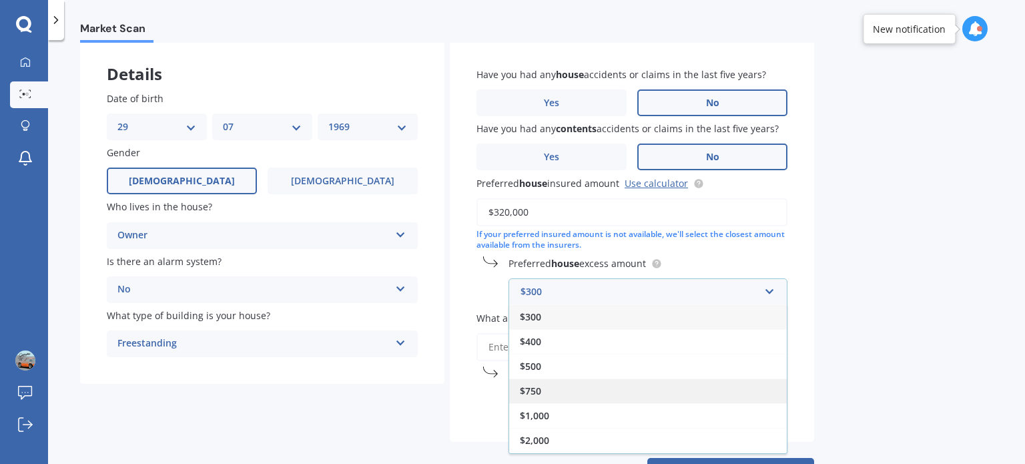
click at [528, 392] on span "$750" at bounding box center [530, 390] width 21 height 13
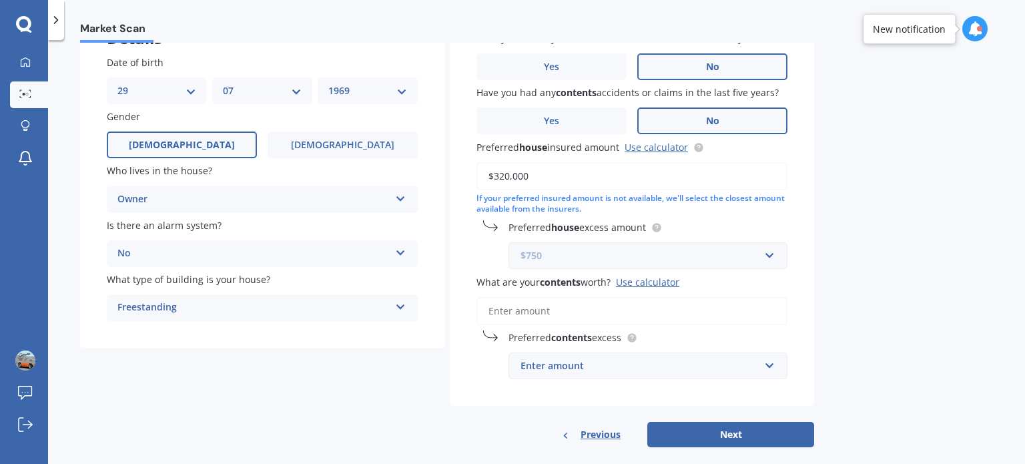
scroll to position [120, 0]
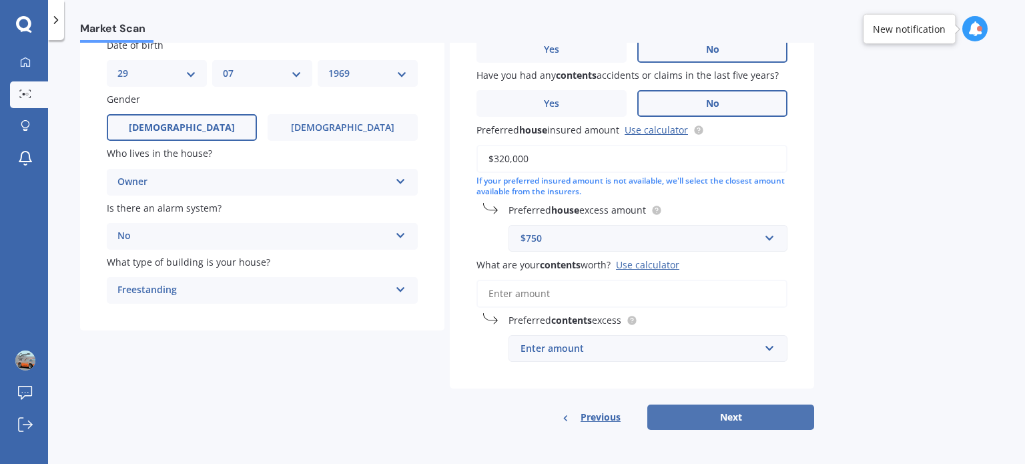
click at [710, 418] on button "Next" at bounding box center [730, 416] width 167 height 25
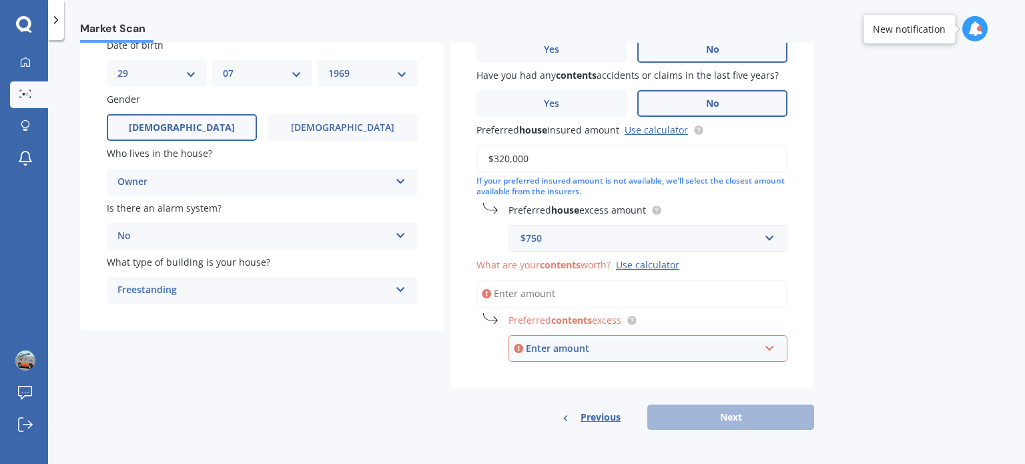
click at [535, 296] on input "What are your contents worth? Use calculator" at bounding box center [631, 294] width 311 height 28
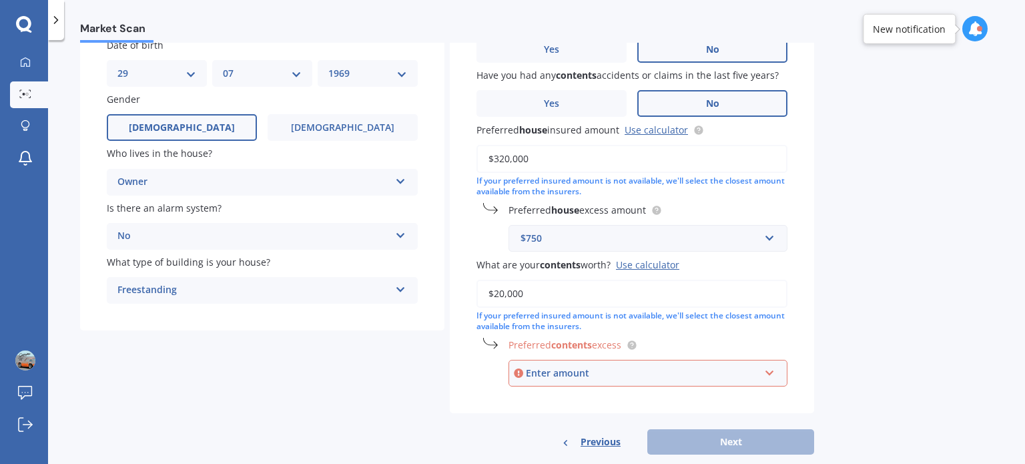
type input "$20,000"
click at [572, 376] on div "Enter amount" at bounding box center [643, 373] width 234 height 15
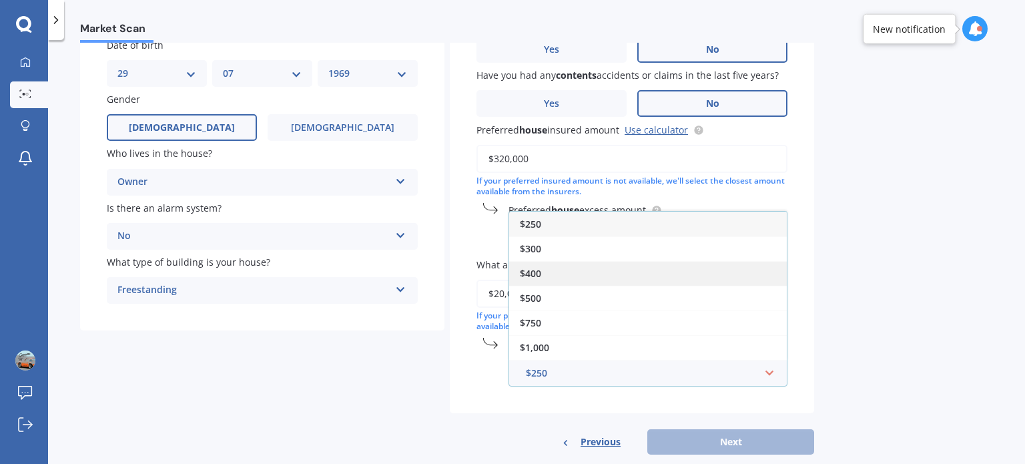
click at [528, 272] on span "$400" at bounding box center [530, 273] width 21 height 13
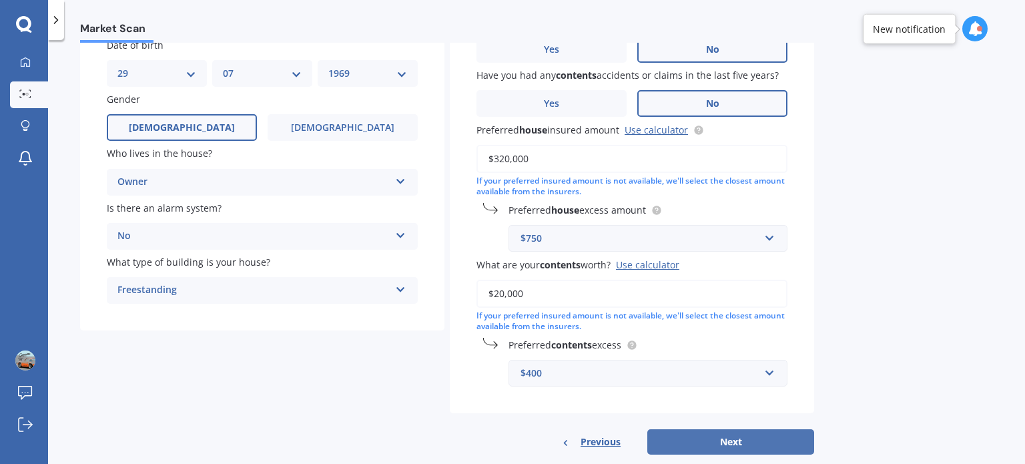
click at [731, 434] on button "Next" at bounding box center [730, 441] width 167 height 25
select select "29"
select select "07"
select select "1969"
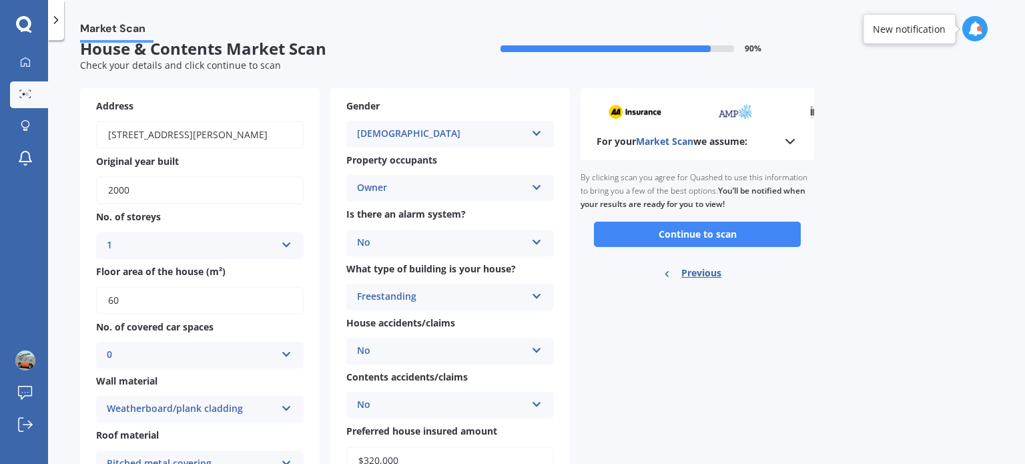
scroll to position [0, 0]
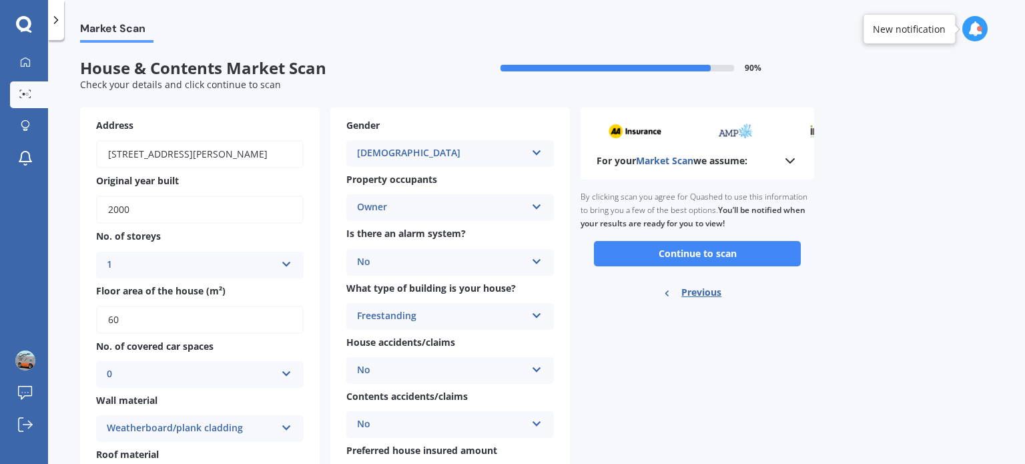
click at [670, 246] on button "Continue to scan" at bounding box center [697, 253] width 207 height 25
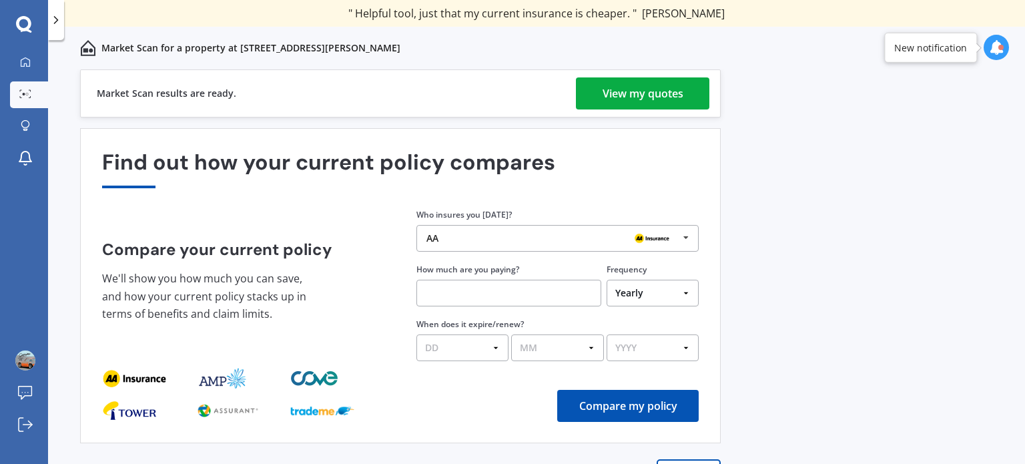
click at [649, 93] on div "View my quotes" at bounding box center [643, 93] width 81 height 32
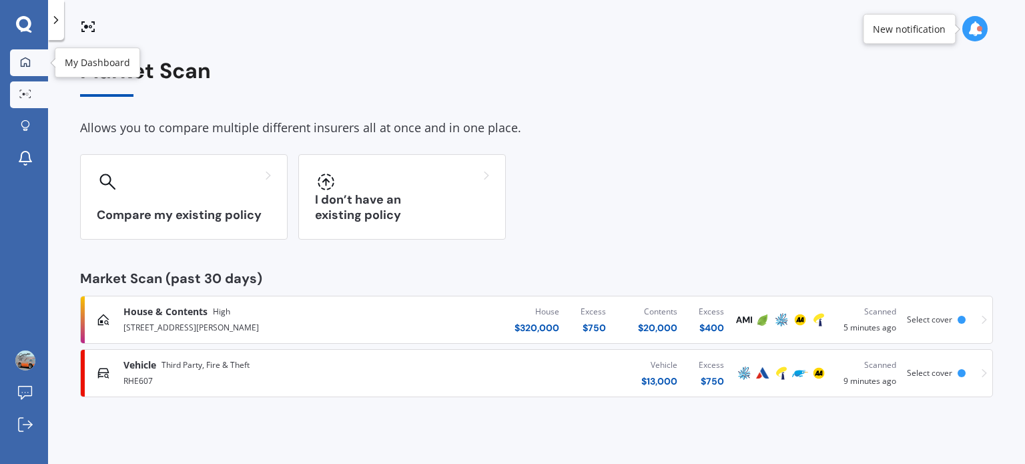
click at [23, 61] on icon at bounding box center [25, 62] width 11 height 11
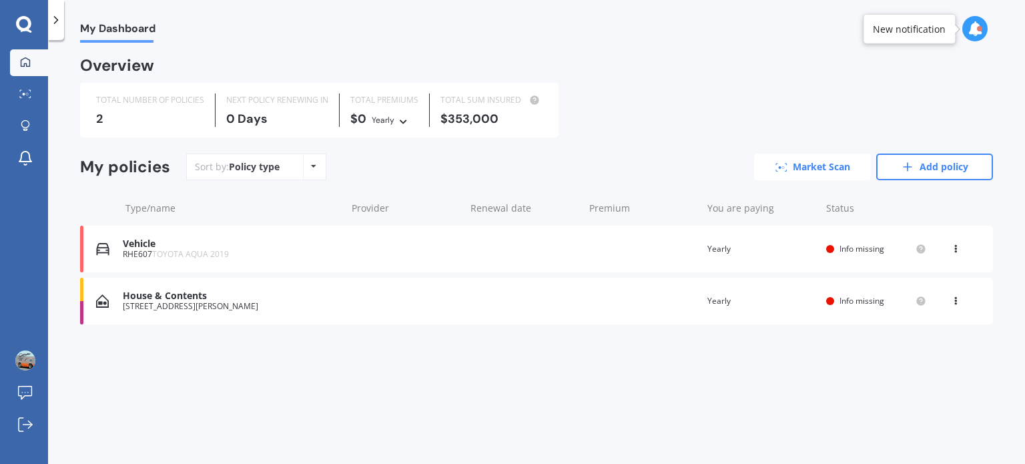
click at [795, 165] on link "Market Scan" at bounding box center [812, 166] width 117 height 27
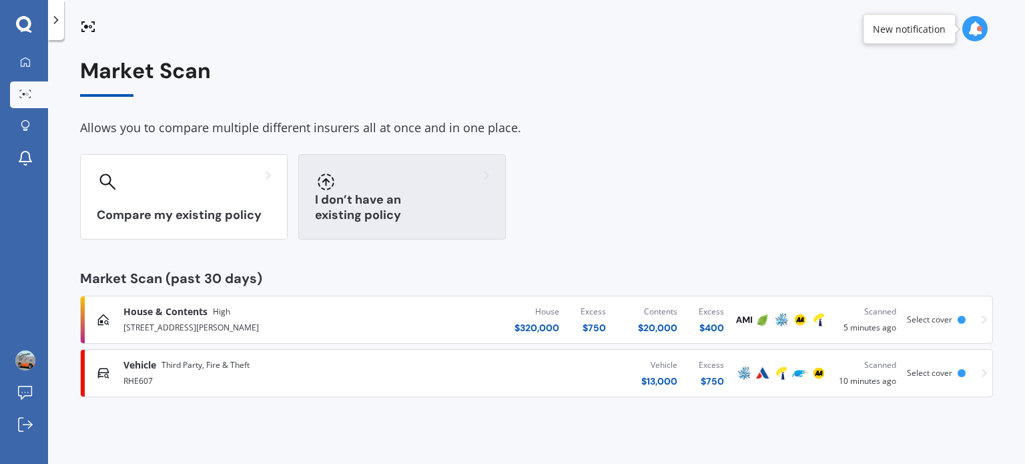
click at [359, 186] on div at bounding box center [402, 181] width 174 height 21
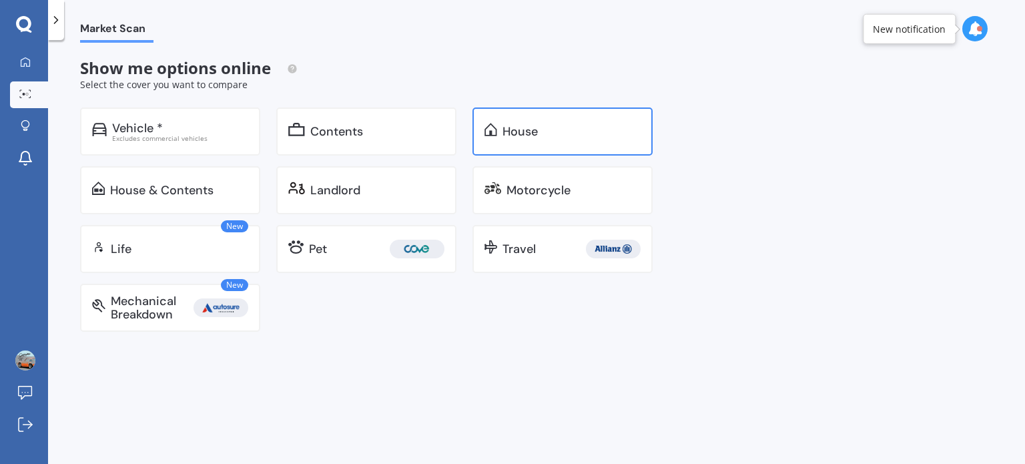
click at [524, 131] on div "House" at bounding box center [519, 131] width 35 height 13
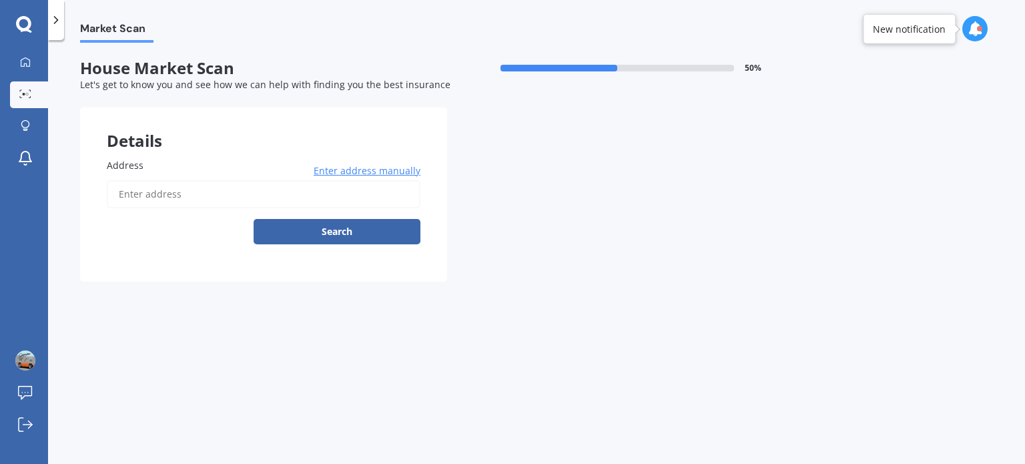
click at [127, 169] on span "Address" at bounding box center [125, 165] width 37 height 13
click at [127, 180] on input "Address" at bounding box center [264, 194] width 314 height 28
type input "41A Tombleson Road, Lake Rotomā 3074"
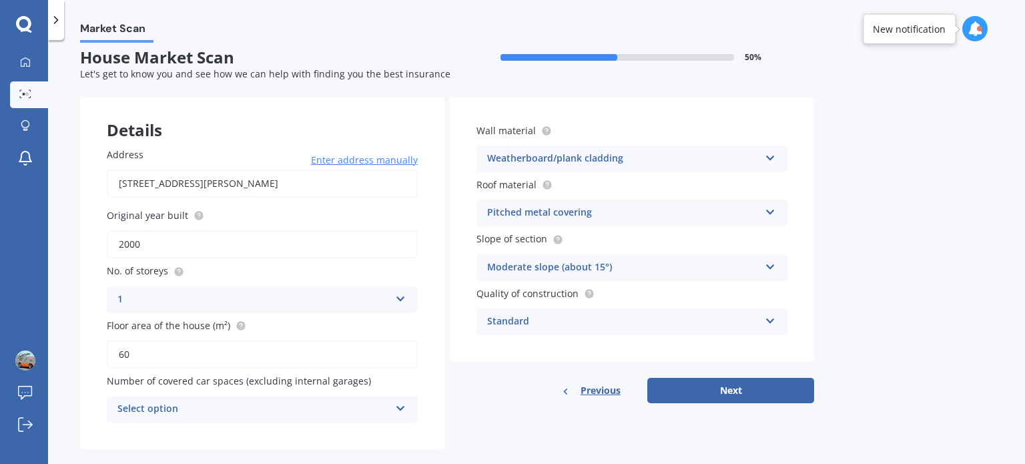
scroll to position [29, 0]
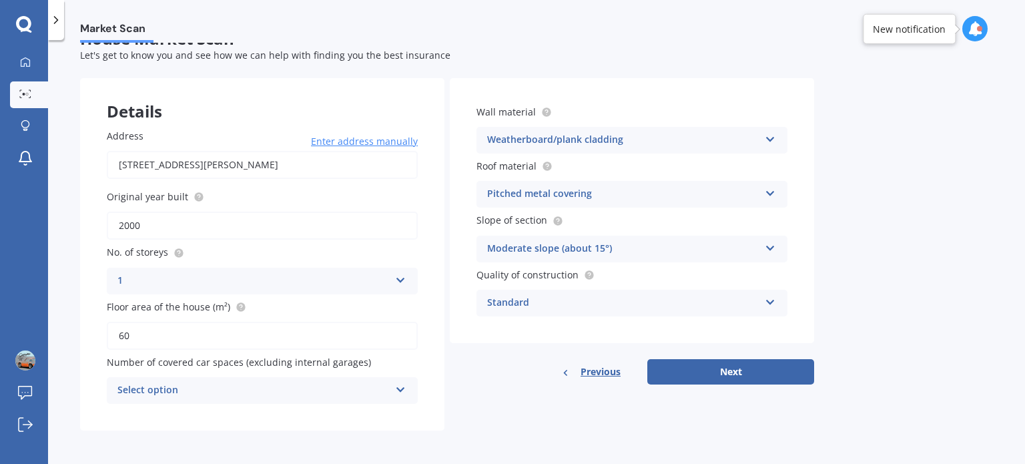
click at [157, 384] on div "Select option" at bounding box center [253, 390] width 272 height 16
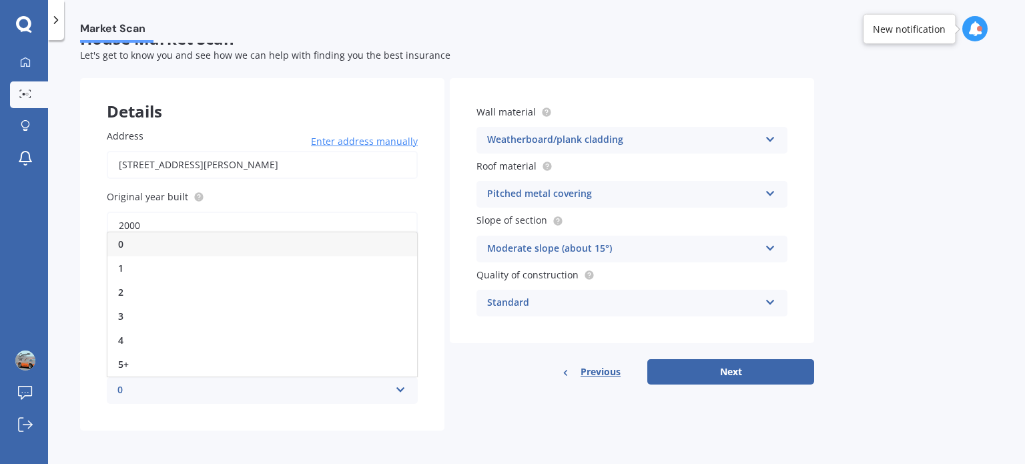
click at [117, 244] on div "0" at bounding box center [262, 244] width 310 height 24
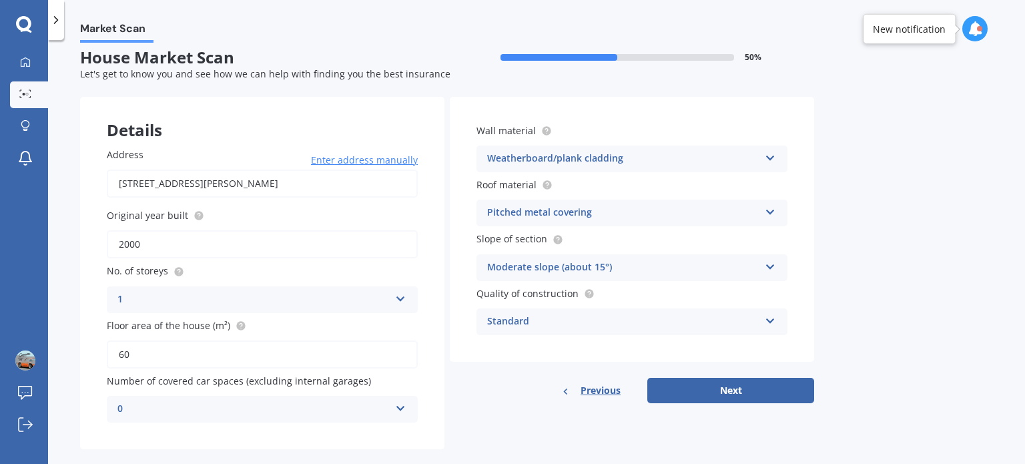
scroll to position [0, 0]
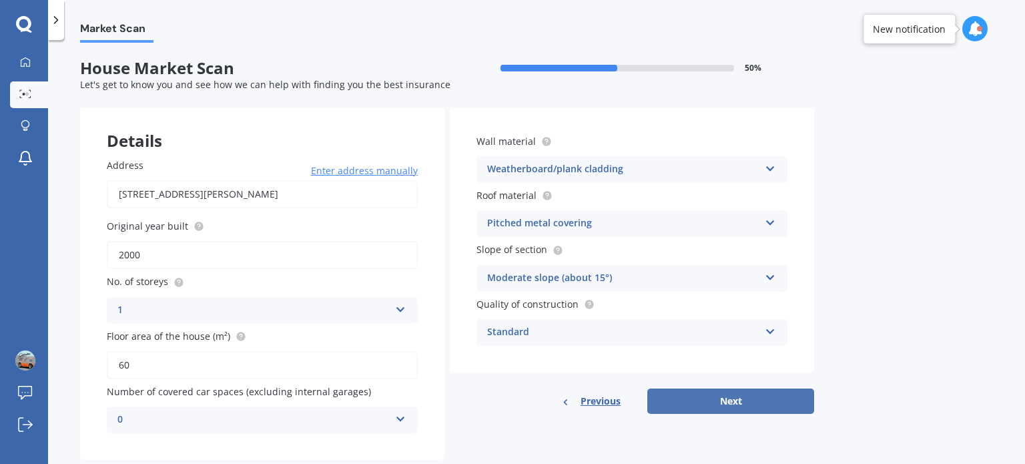
click at [719, 399] on button "Next" at bounding box center [730, 400] width 167 height 25
select select "29"
select select "07"
select select "1969"
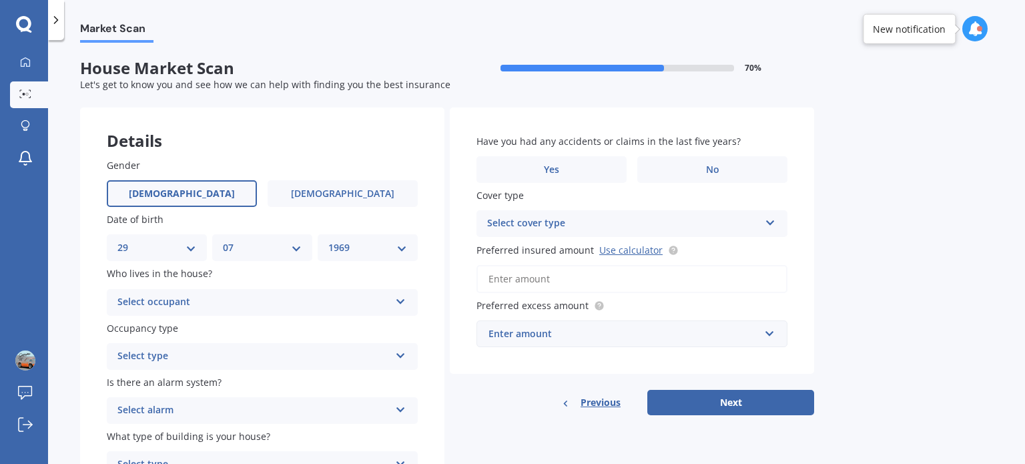
click at [153, 295] on div "Select occupant" at bounding box center [253, 302] width 272 height 16
click at [143, 326] on span "Owner" at bounding box center [133, 328] width 30 height 13
click at [137, 353] on div "Select type" at bounding box center [253, 356] width 272 height 16
click at [137, 353] on div "Permanent" at bounding box center [253, 356] width 272 height 16
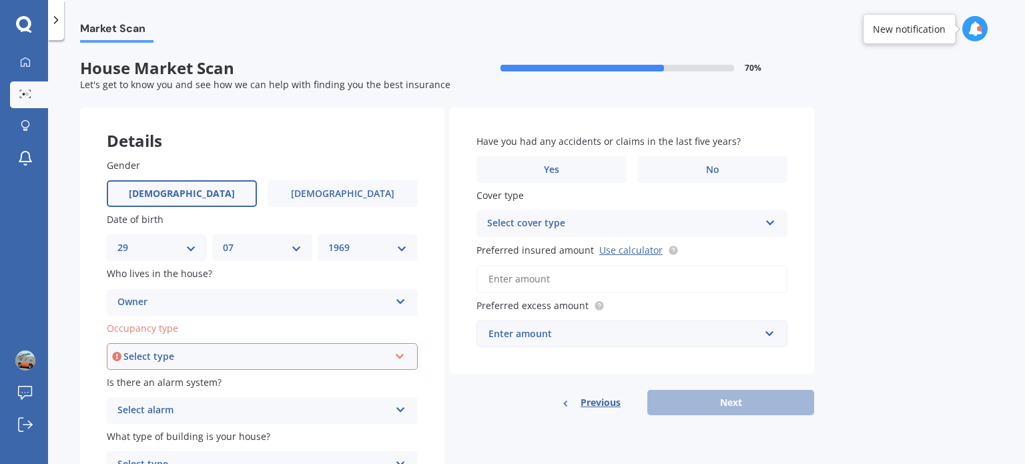
scroll to position [67, 0]
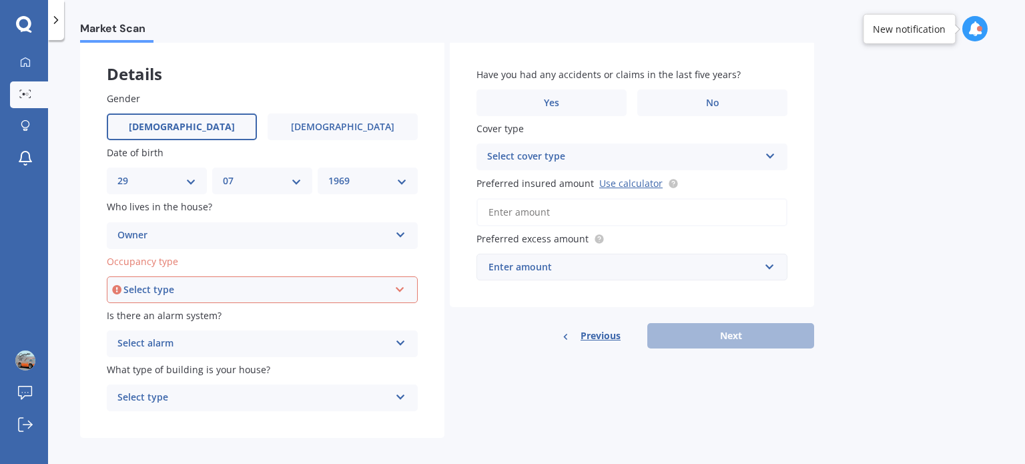
click at [131, 280] on div "Select type Permanent Holiday (without tenancy)" at bounding box center [262, 289] width 311 height 27
click at [151, 317] on span "Permanent" at bounding box center [144, 314] width 51 height 13
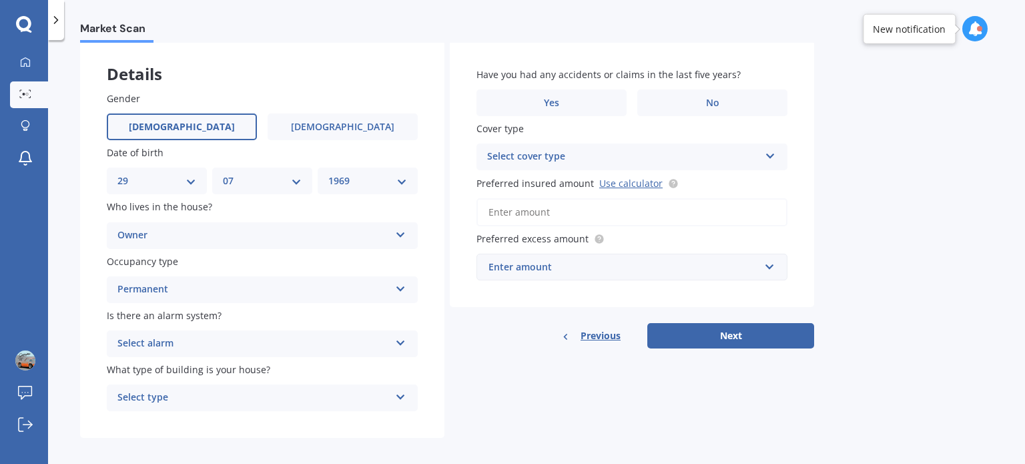
click at [160, 344] on div "Select alarm" at bounding box center [253, 344] width 272 height 16
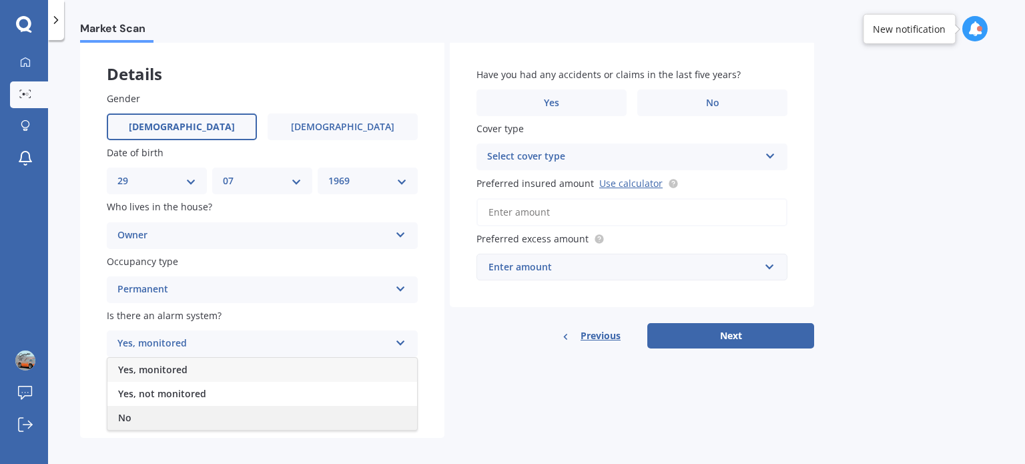
click at [125, 416] on span "No" at bounding box center [124, 417] width 13 height 13
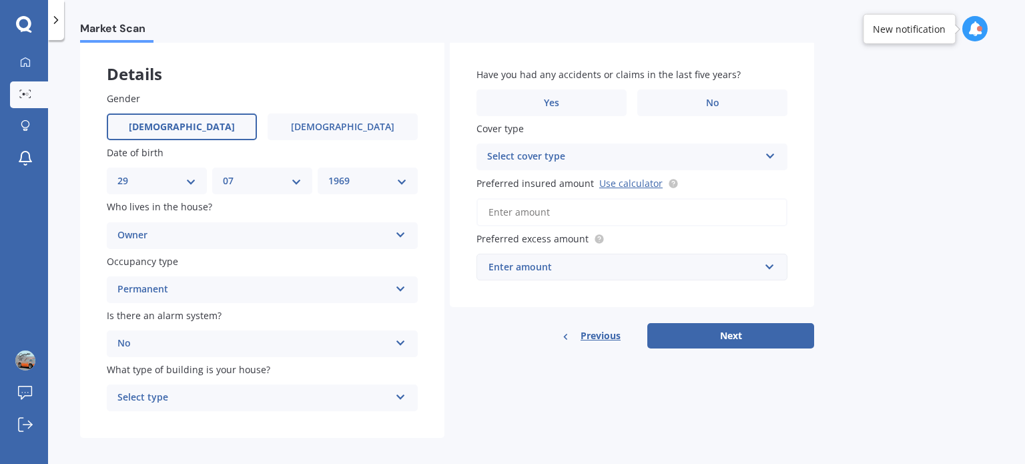
click at [149, 392] on div "Select type" at bounding box center [253, 398] width 272 height 16
click at [160, 324] on span "Freestanding" at bounding box center [147, 323] width 59 height 13
click at [725, 102] on label "No" at bounding box center [712, 102] width 150 height 27
click at [0, 0] on input "No" at bounding box center [0, 0] width 0 height 0
click at [524, 155] on div "Select cover type" at bounding box center [623, 157] width 272 height 16
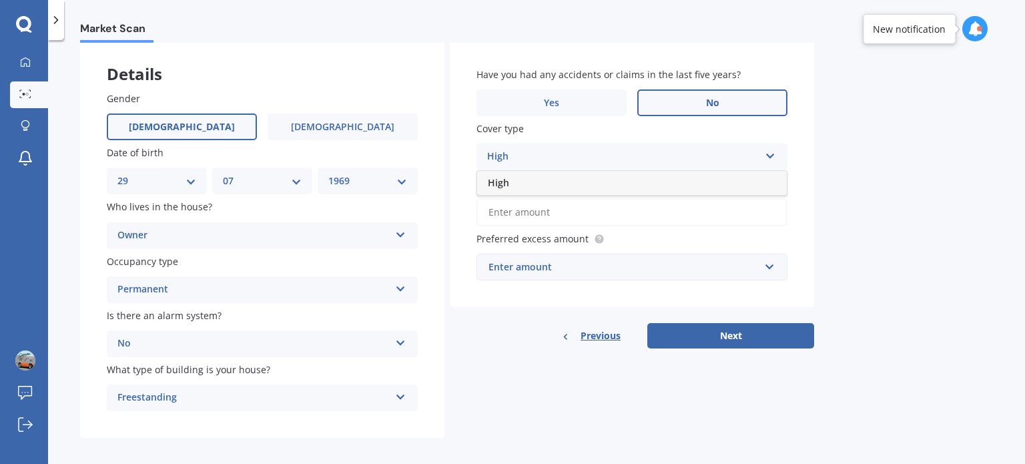
click at [516, 153] on div "High" at bounding box center [623, 157] width 272 height 16
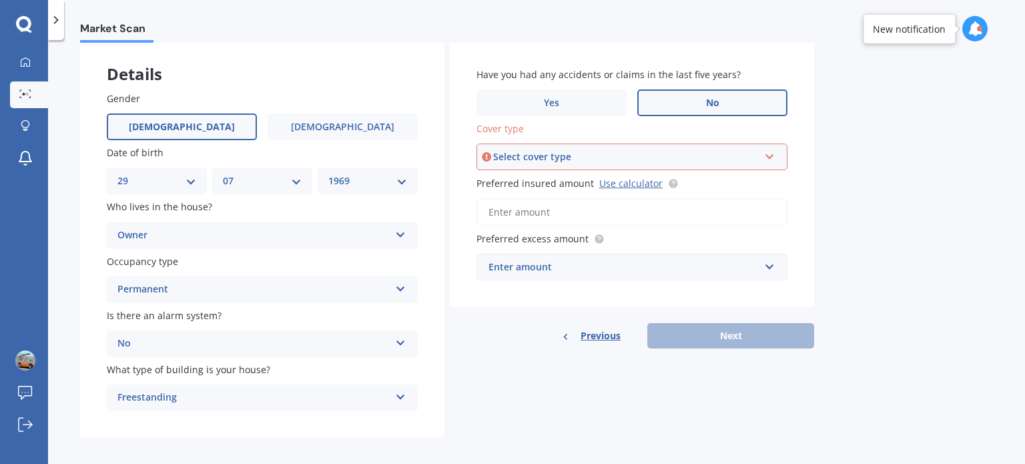
click at [579, 149] on div "Select cover type" at bounding box center [626, 156] width 266 height 15
click at [575, 173] on div "High" at bounding box center [632, 182] width 308 height 24
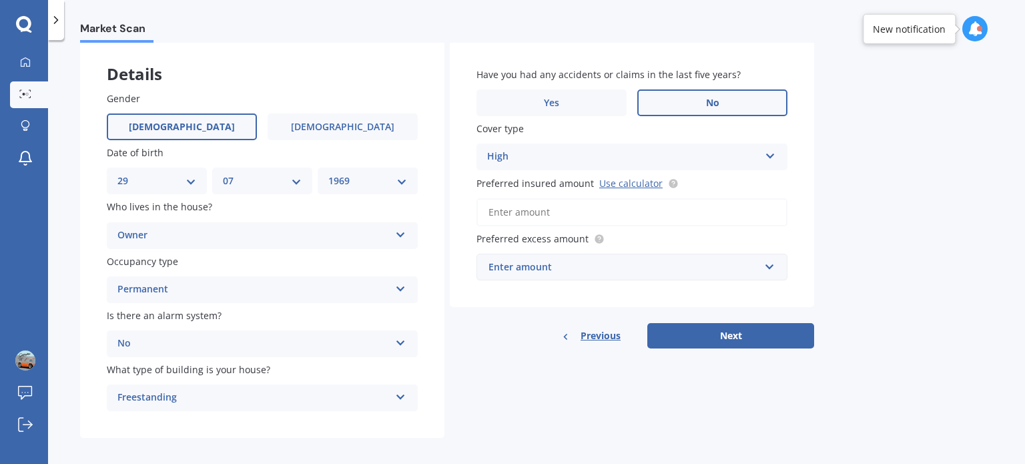
click at [528, 208] on input "Preferred insured amount Use calculator" at bounding box center [631, 212] width 311 height 28
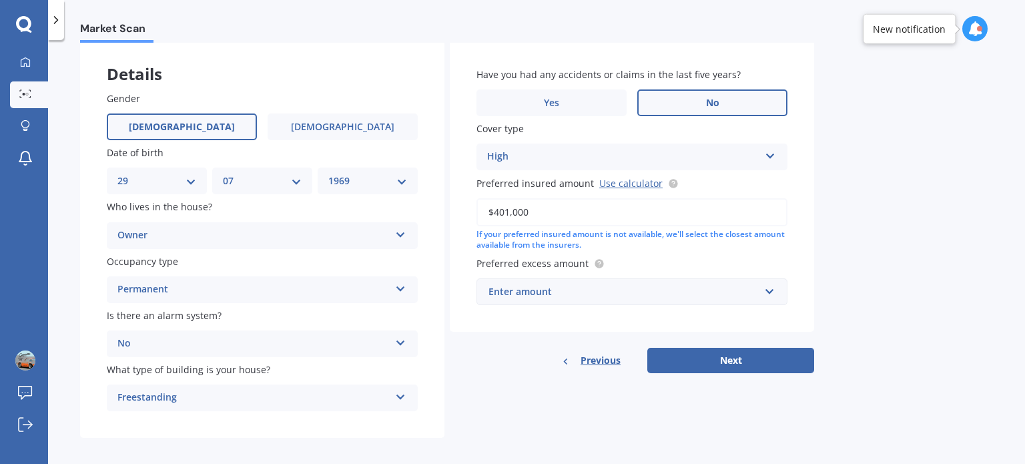
type input "$401,000"
click at [559, 291] on div "Enter amount" at bounding box center [623, 291] width 271 height 15
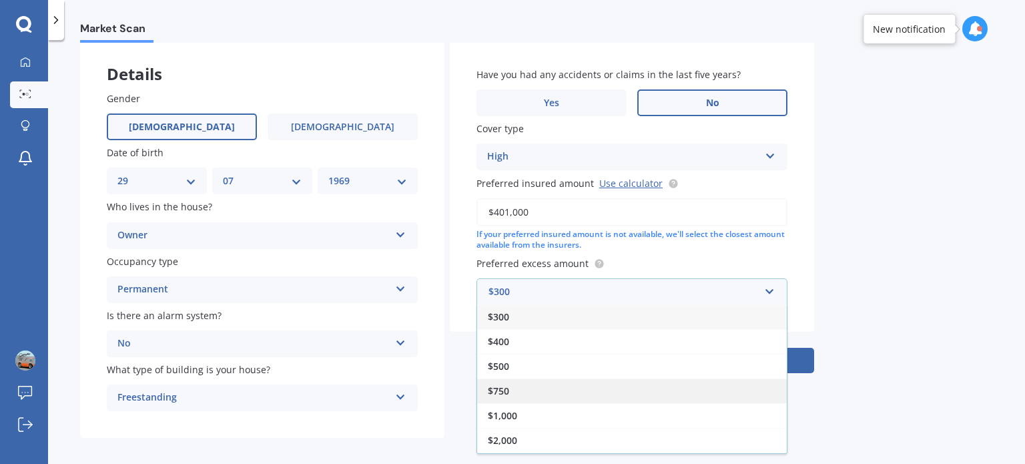
click at [510, 386] on div "$750" at bounding box center [632, 390] width 310 height 25
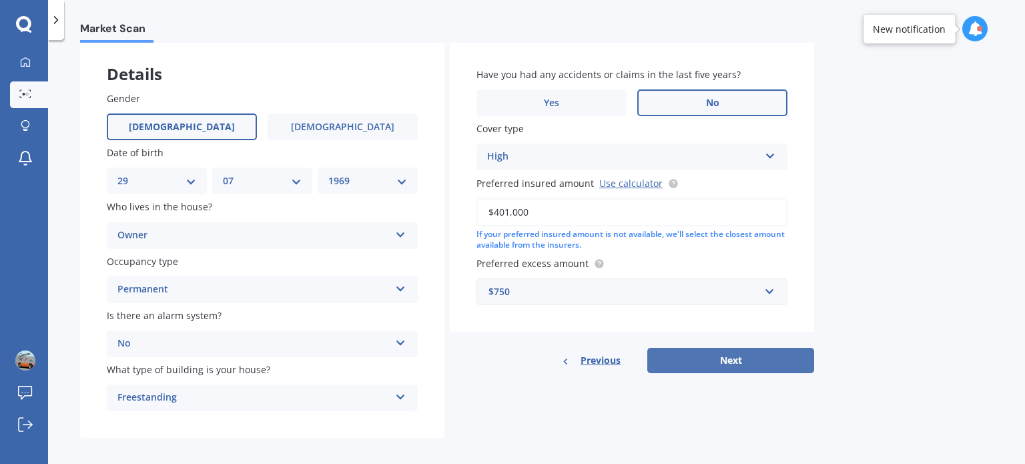
click at [719, 358] on button "Next" at bounding box center [730, 360] width 167 height 25
select select "29"
select select "07"
select select "1969"
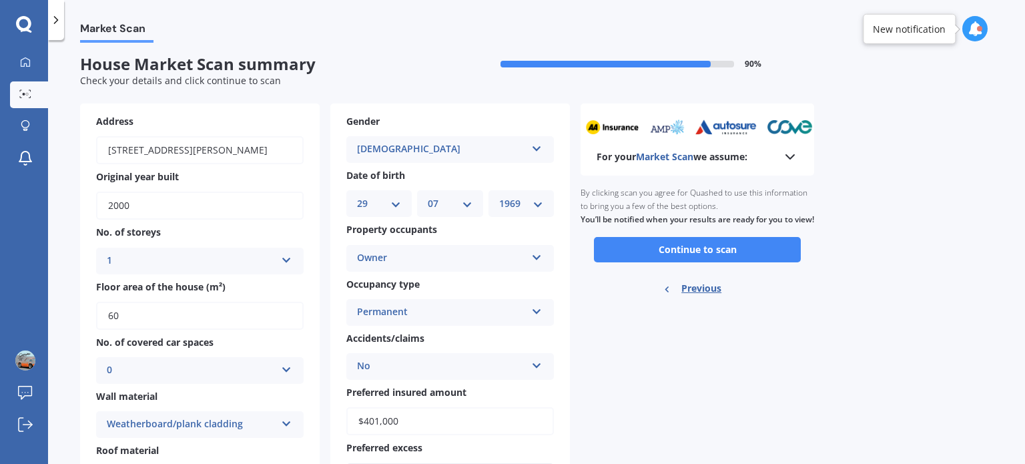
scroll to position [0, 0]
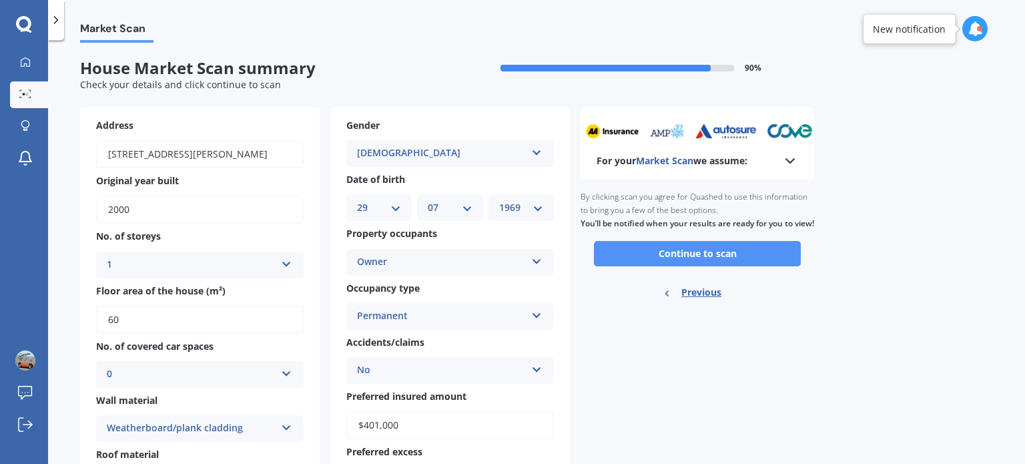
click at [665, 264] on button "Continue to scan" at bounding box center [697, 253] width 207 height 25
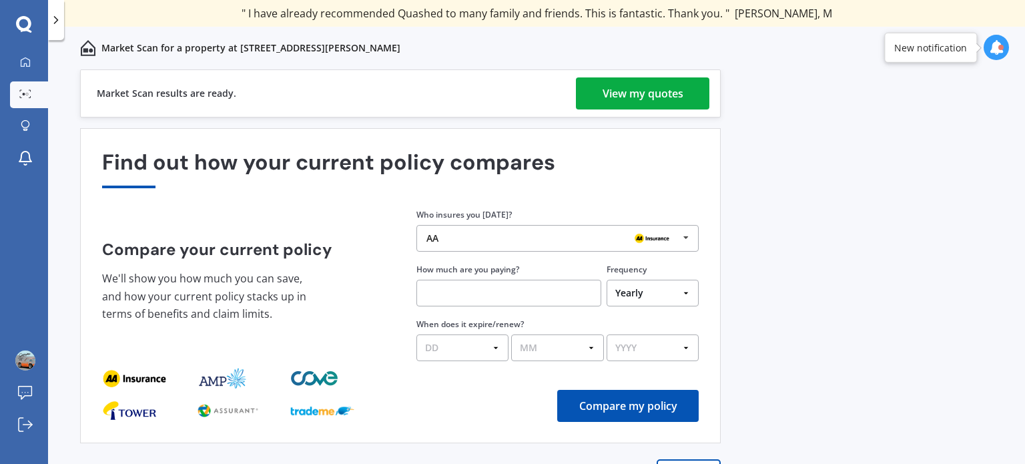
click at [630, 79] on div "View my quotes" at bounding box center [643, 93] width 81 height 32
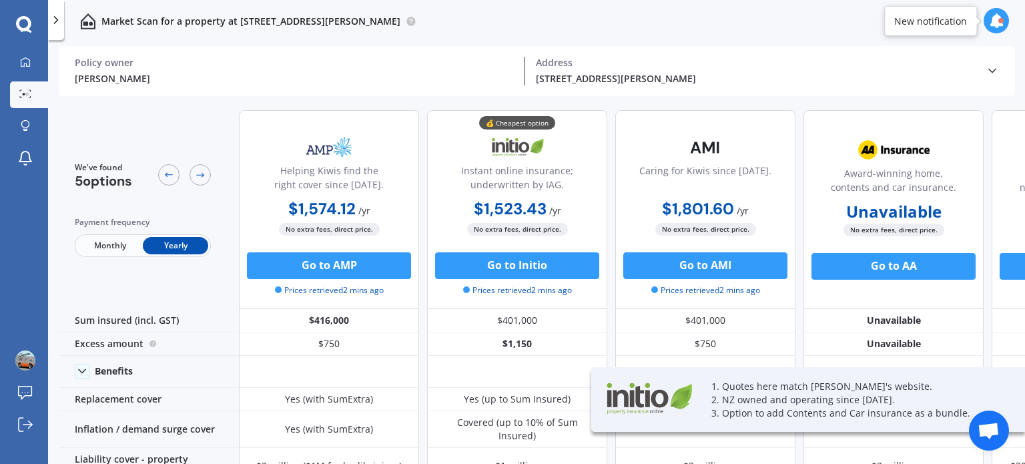
click at [110, 240] on span "Monthly" at bounding box center [109, 245] width 65 height 17
